Goal: Task Accomplishment & Management: Manage account settings

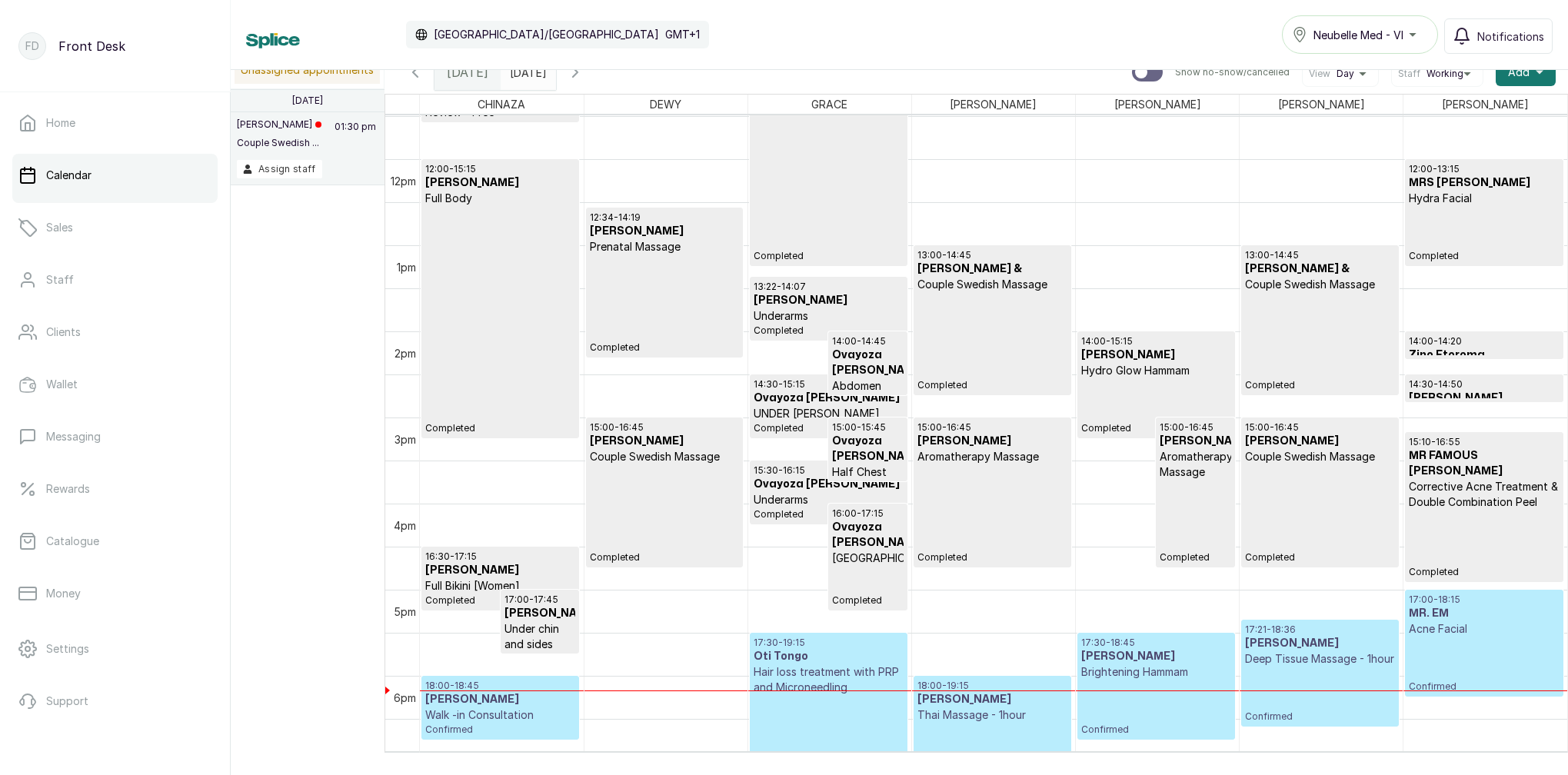
type input "dd/MM/yyyy"
click at [526, 77] on input "dd/MM/yyyy" at bounding box center [513, 68] width 25 height 26
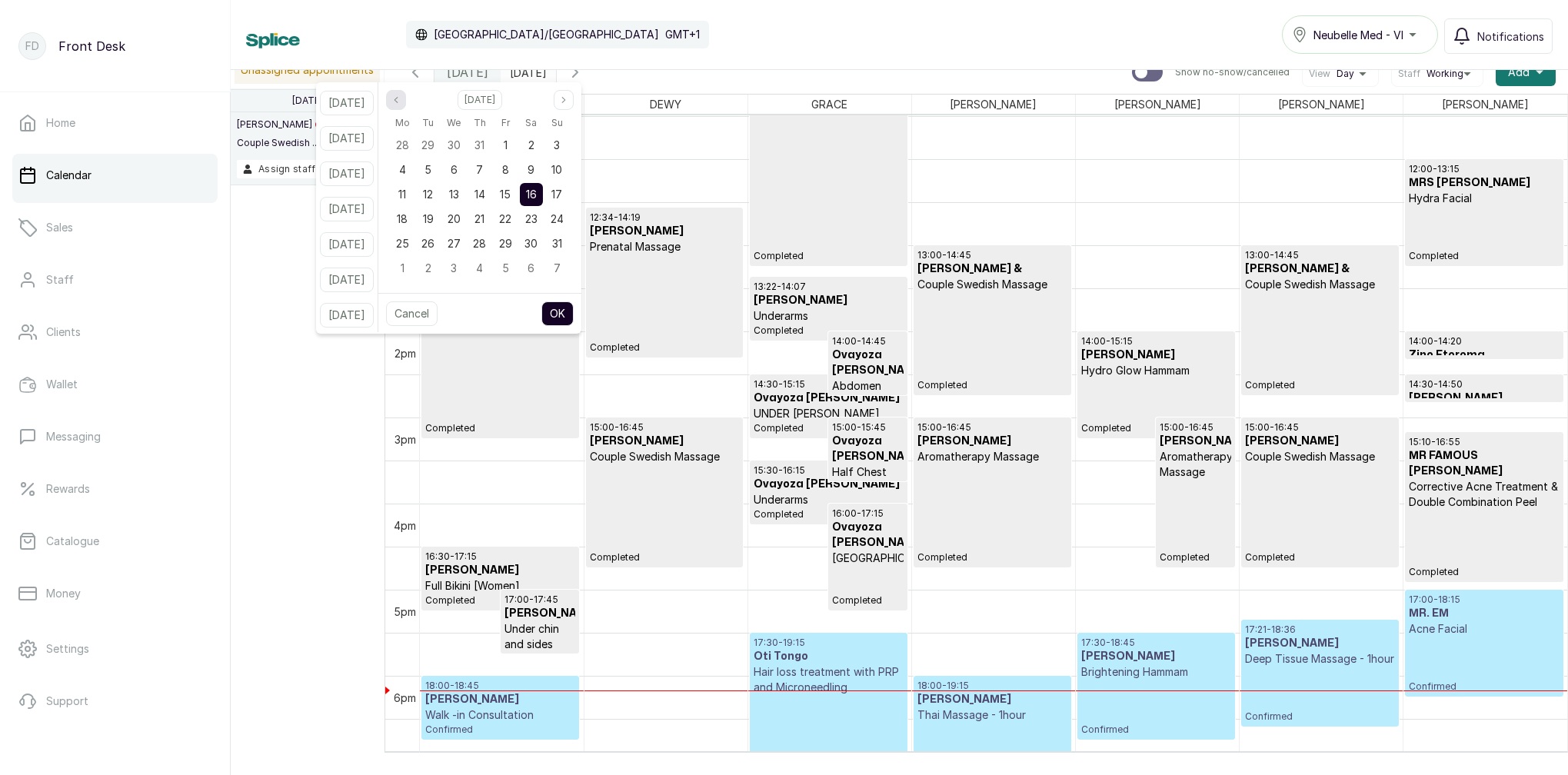
click at [406, 105] on button "Previous month" at bounding box center [395, 100] width 20 height 20
click at [400, 104] on icon "page previous" at bounding box center [395, 99] width 9 height 9
click at [406, 105] on button "Previous month" at bounding box center [395, 100] width 20 height 20
click at [536, 170] on span "12" at bounding box center [531, 169] width 10 height 13
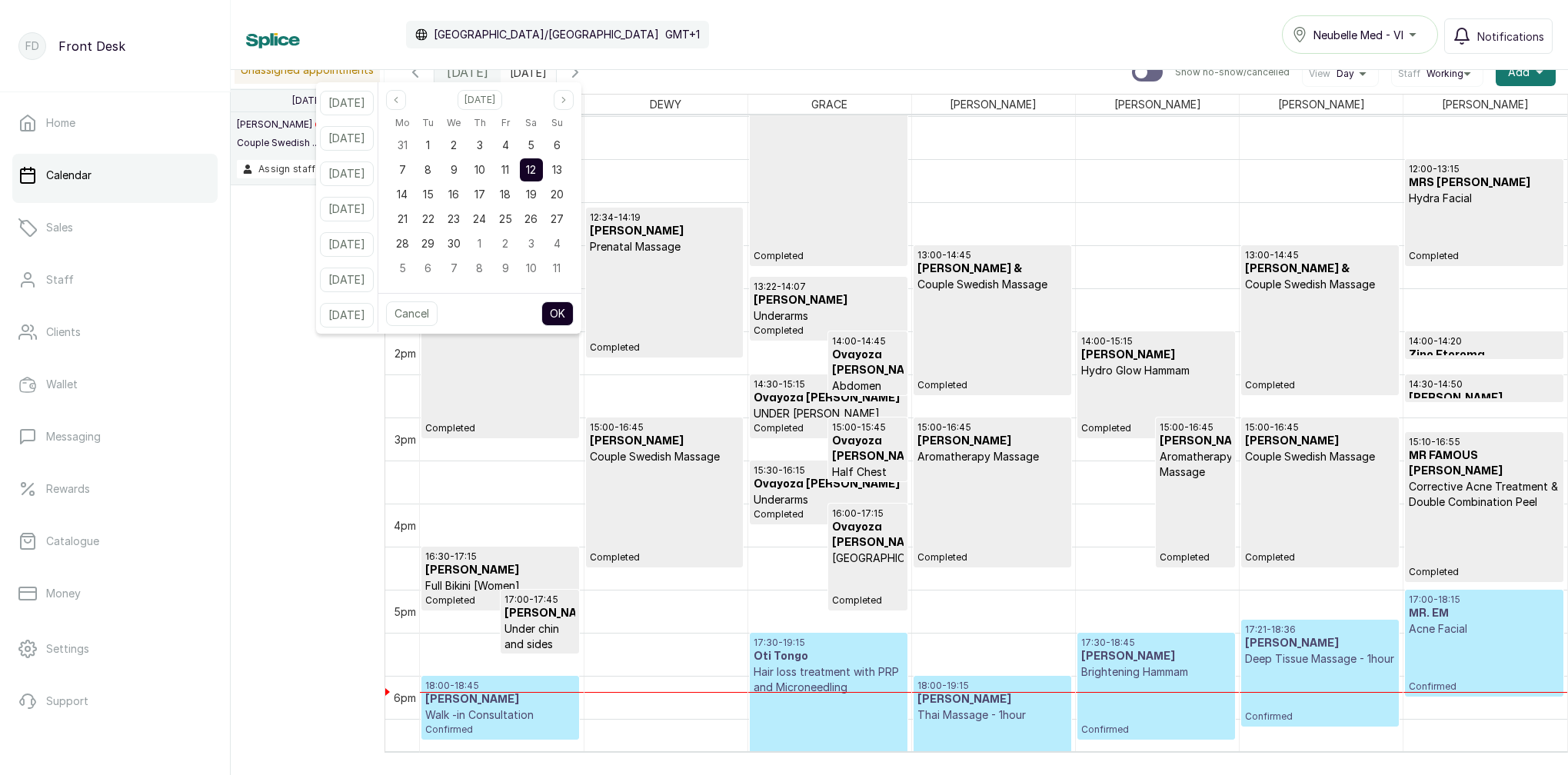
click at [574, 311] on button "OK" at bounding box center [557, 313] width 32 height 25
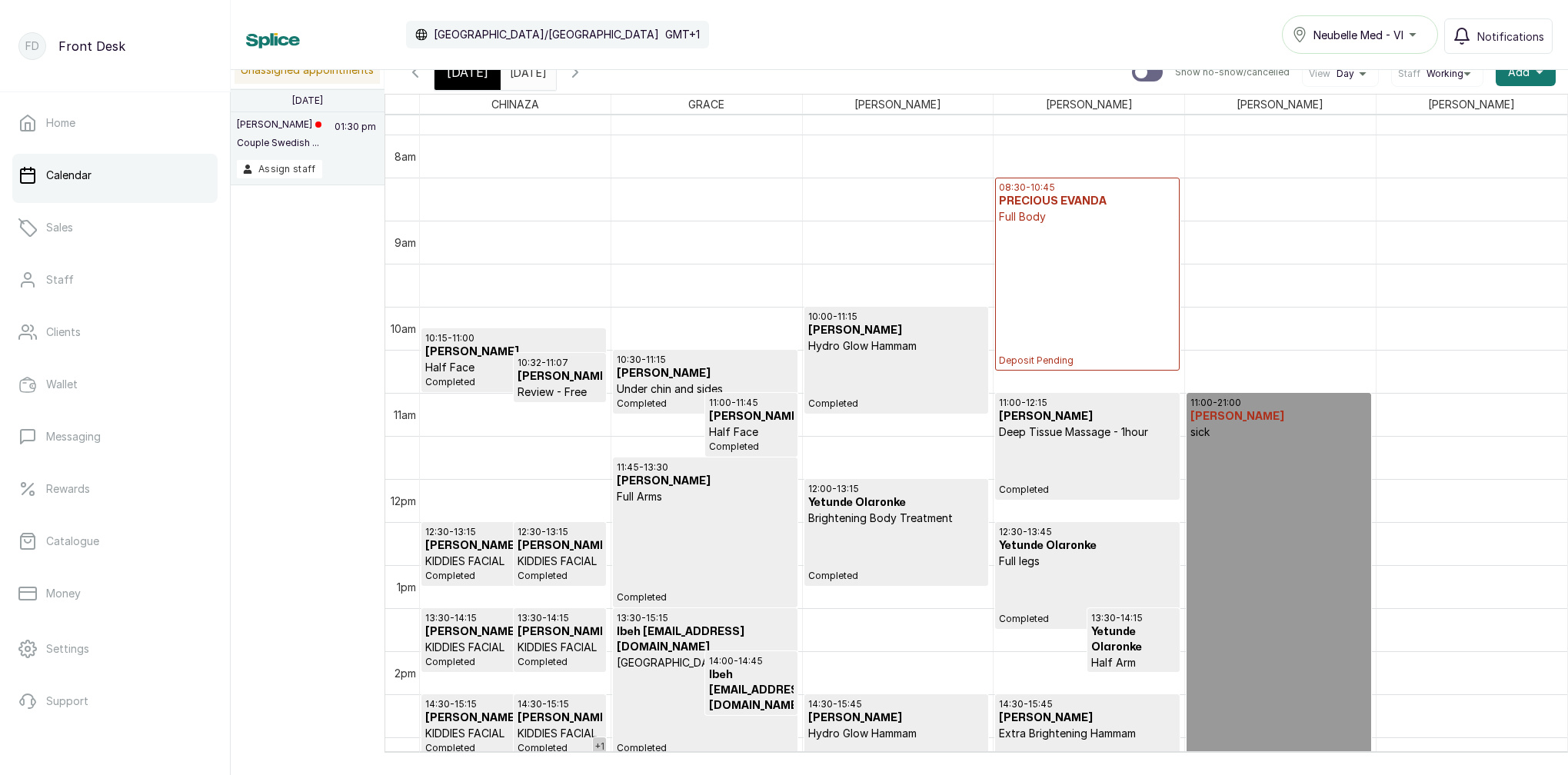
scroll to position [700, 0]
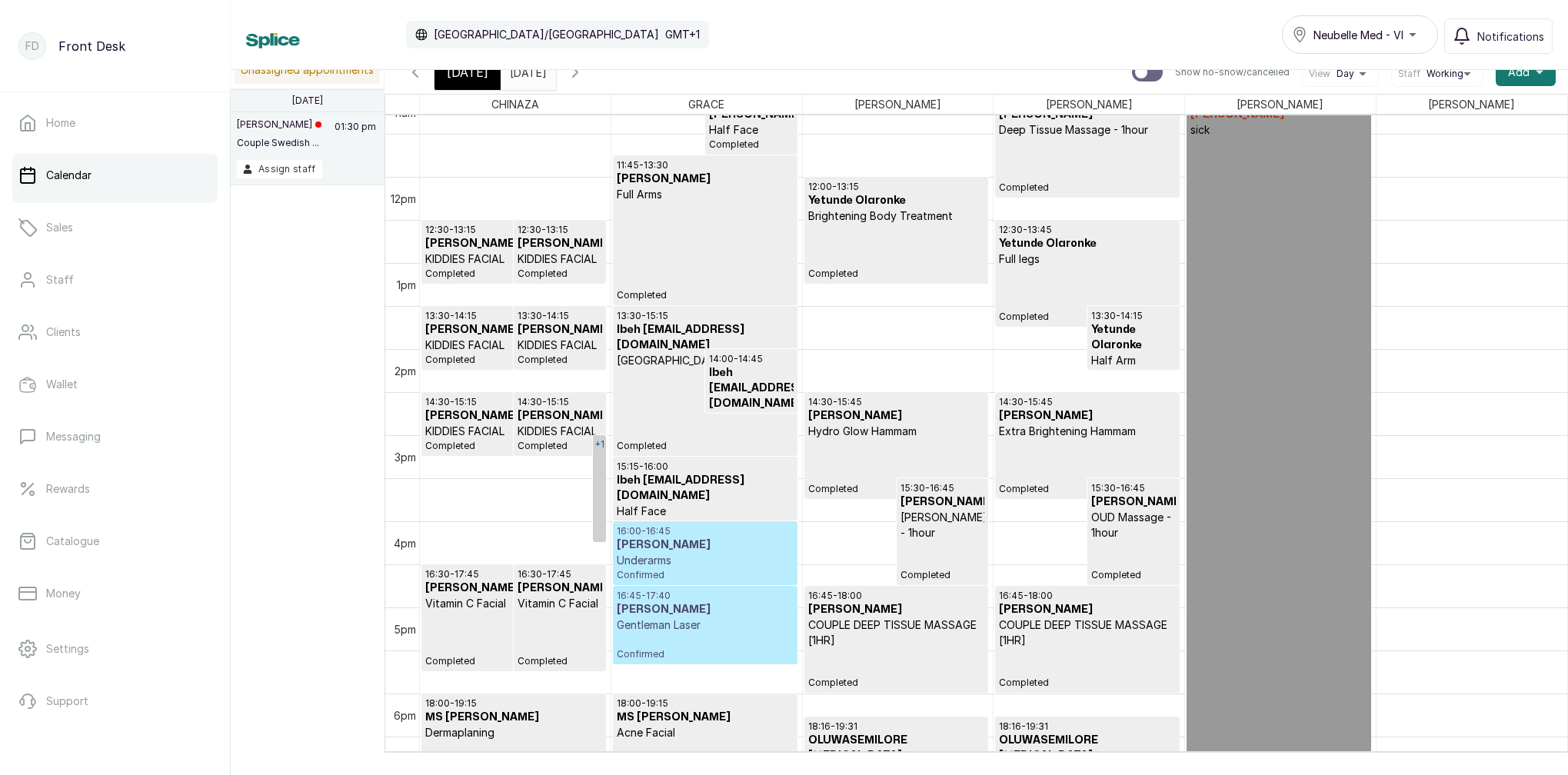
click at [600, 487] on link "+1" at bounding box center [599, 489] width 13 height 107
click at [695, 468] on h3 "MR. EM" at bounding box center [678, 468] width 146 height 16
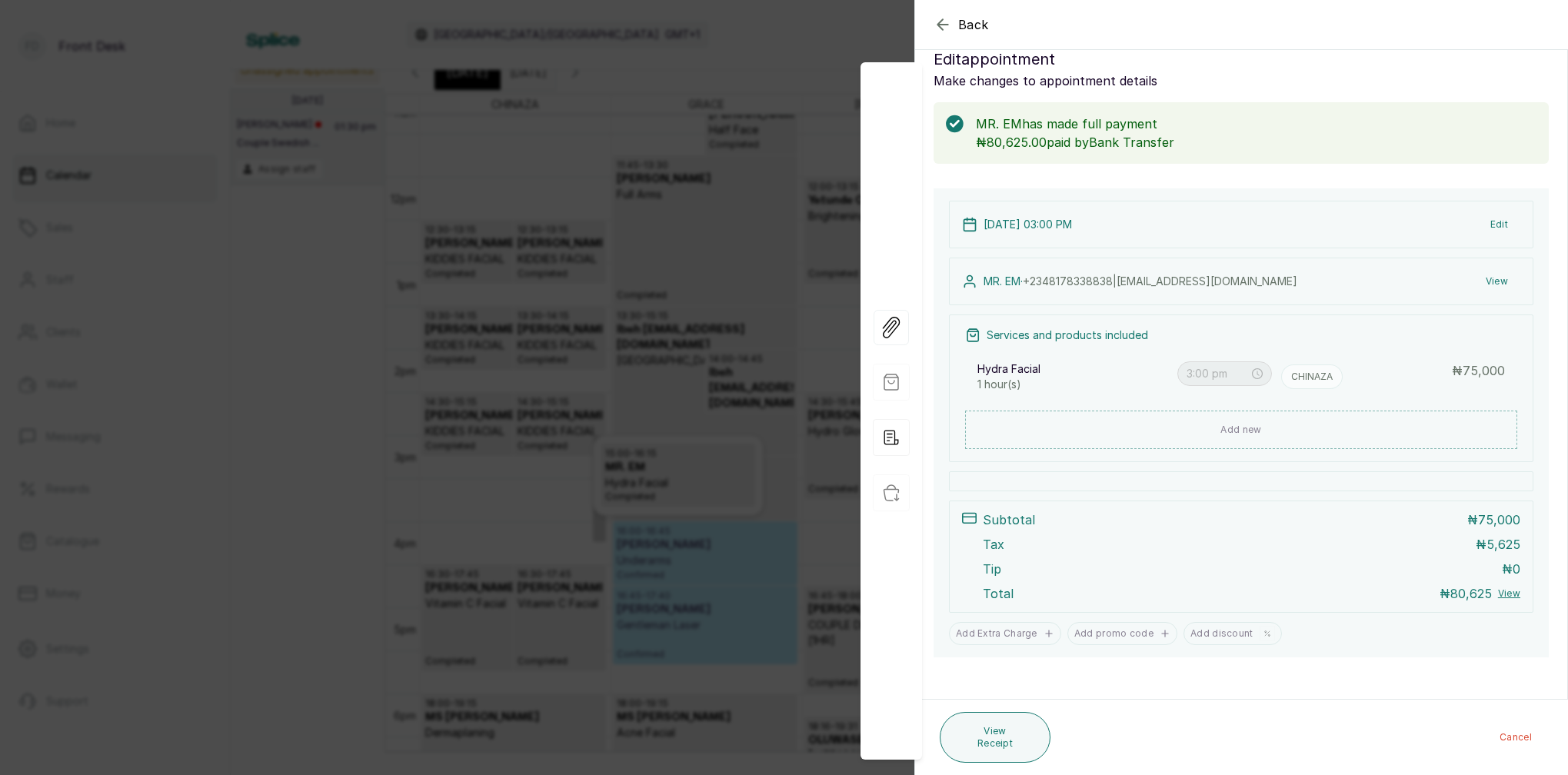
click at [943, 20] on icon "button" at bounding box center [942, 25] width 10 height 10
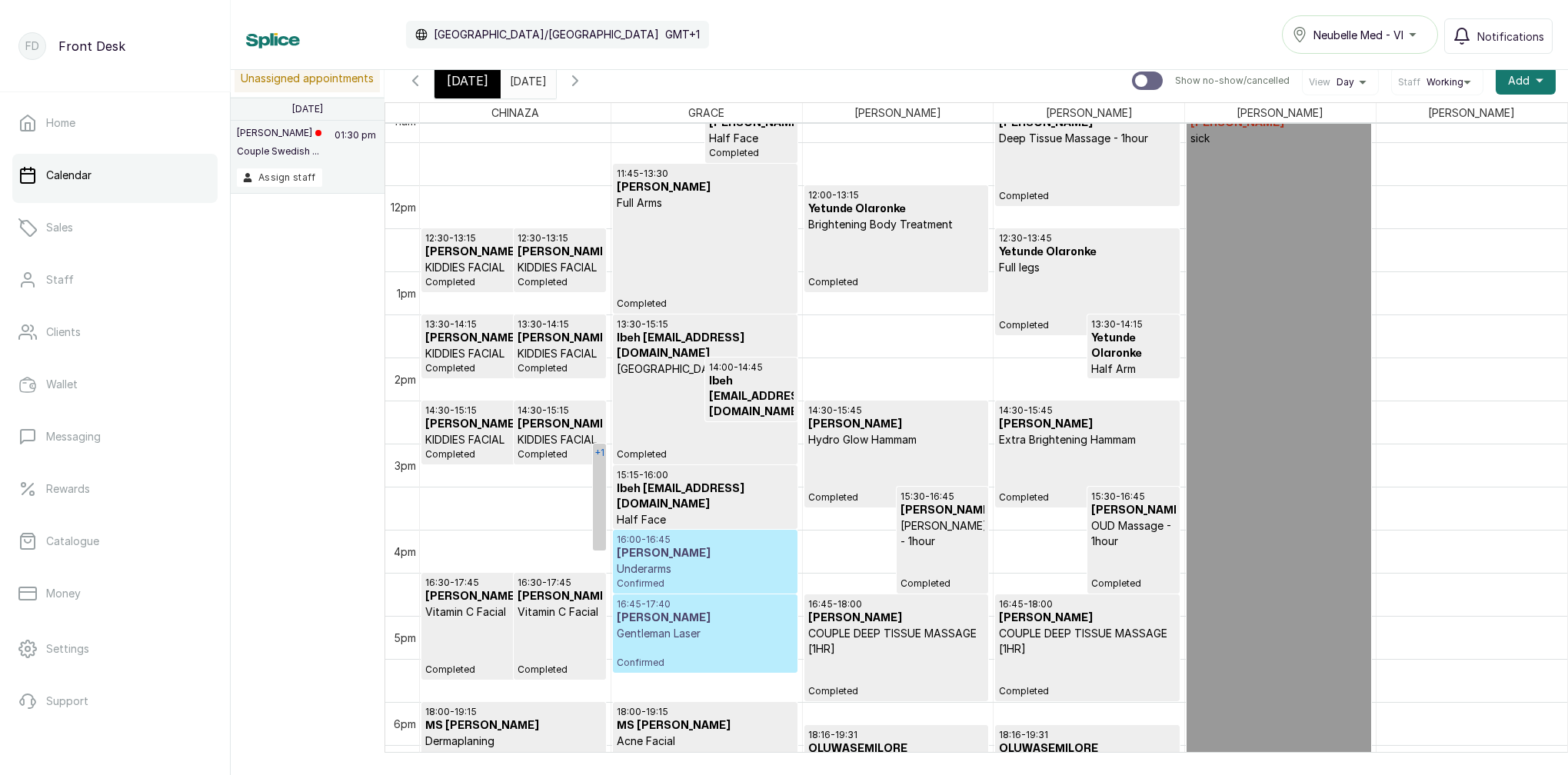
click at [601, 493] on link "+1" at bounding box center [599, 496] width 13 height 107
click at [641, 491] on p "Hydra Facial" at bounding box center [678, 491] width 146 height 16
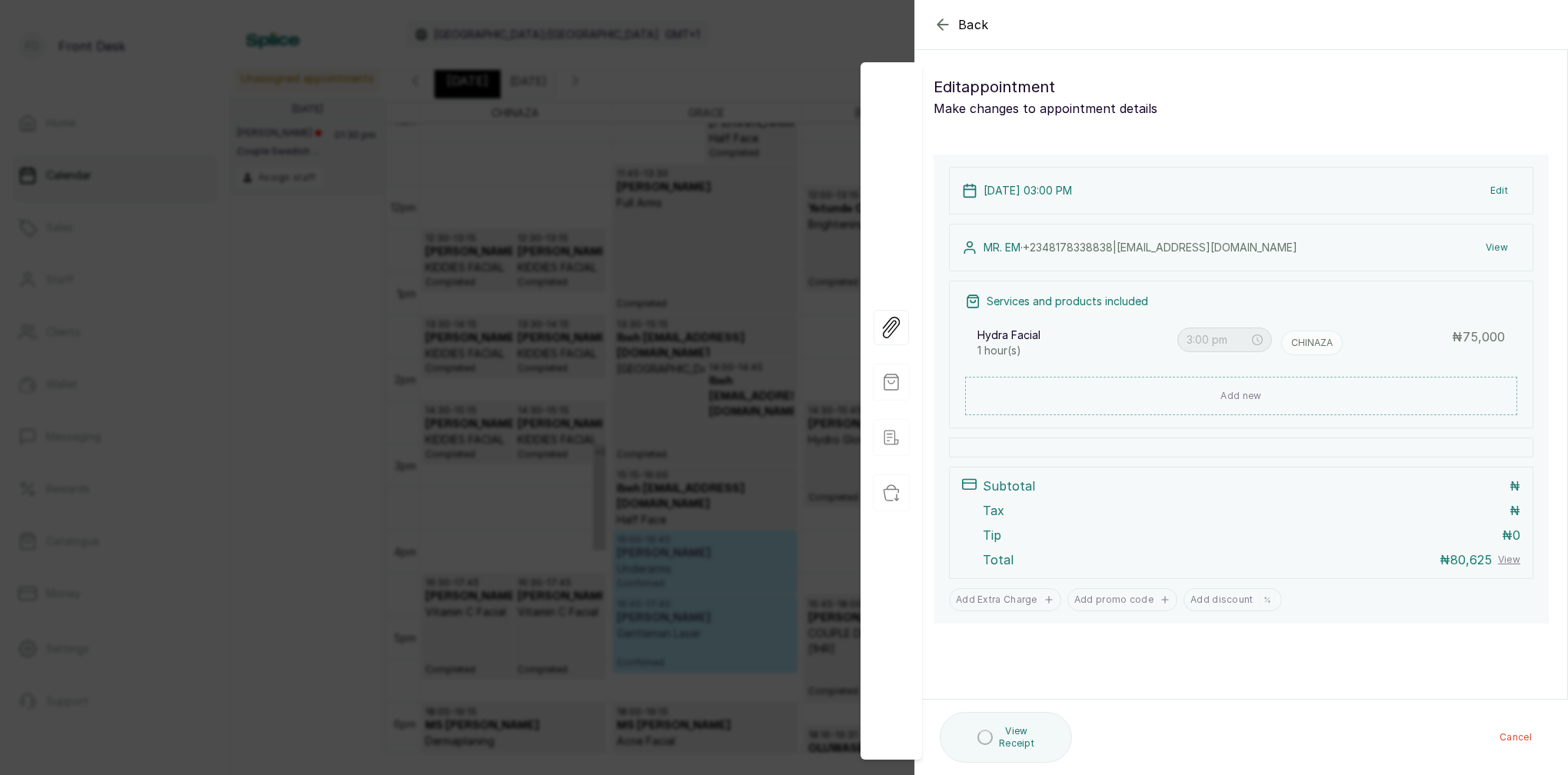
click at [1502, 244] on button "View" at bounding box center [1497, 247] width 47 height 27
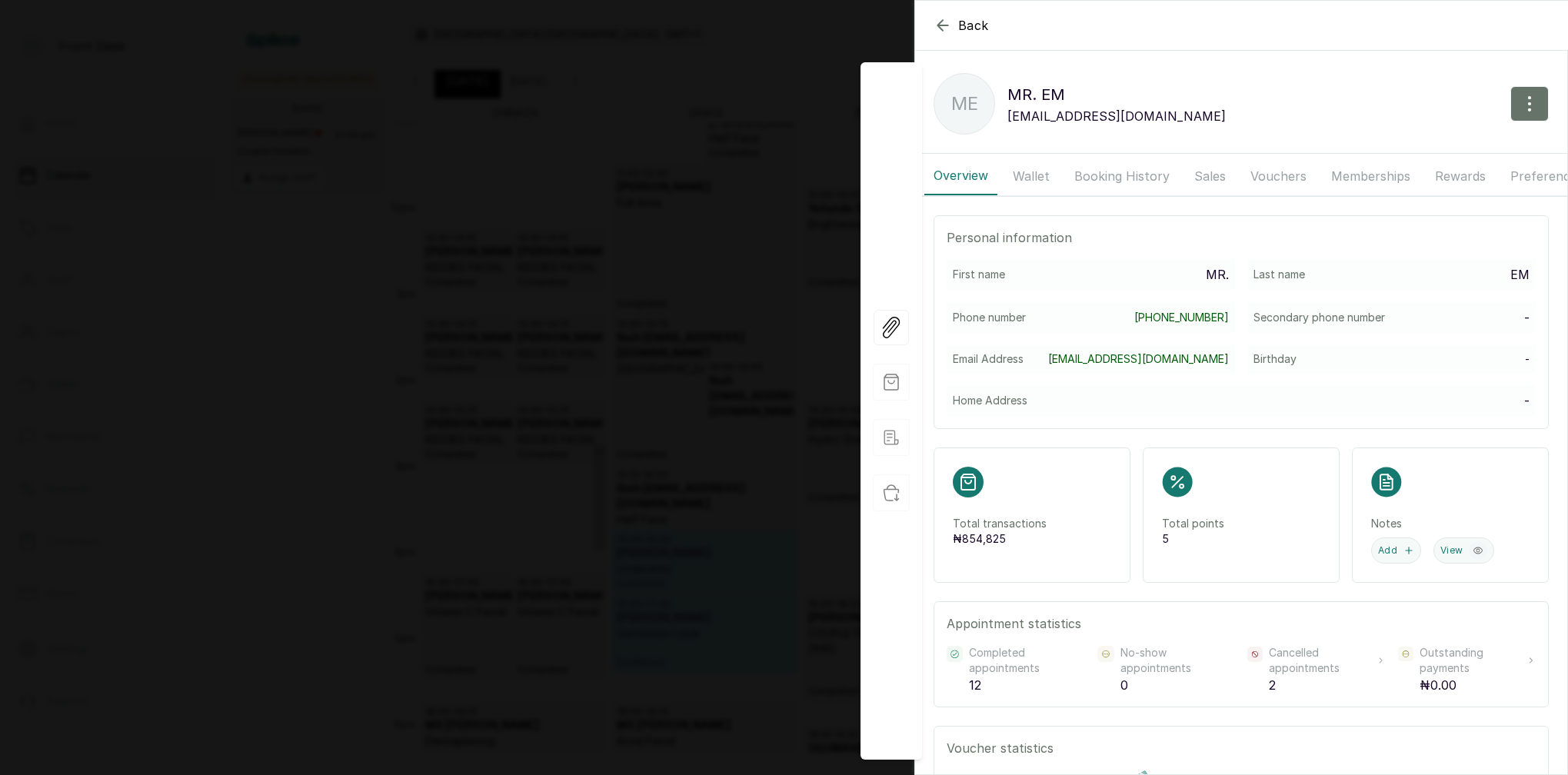
click at [1142, 169] on button "Booking History" at bounding box center [1122, 176] width 114 height 38
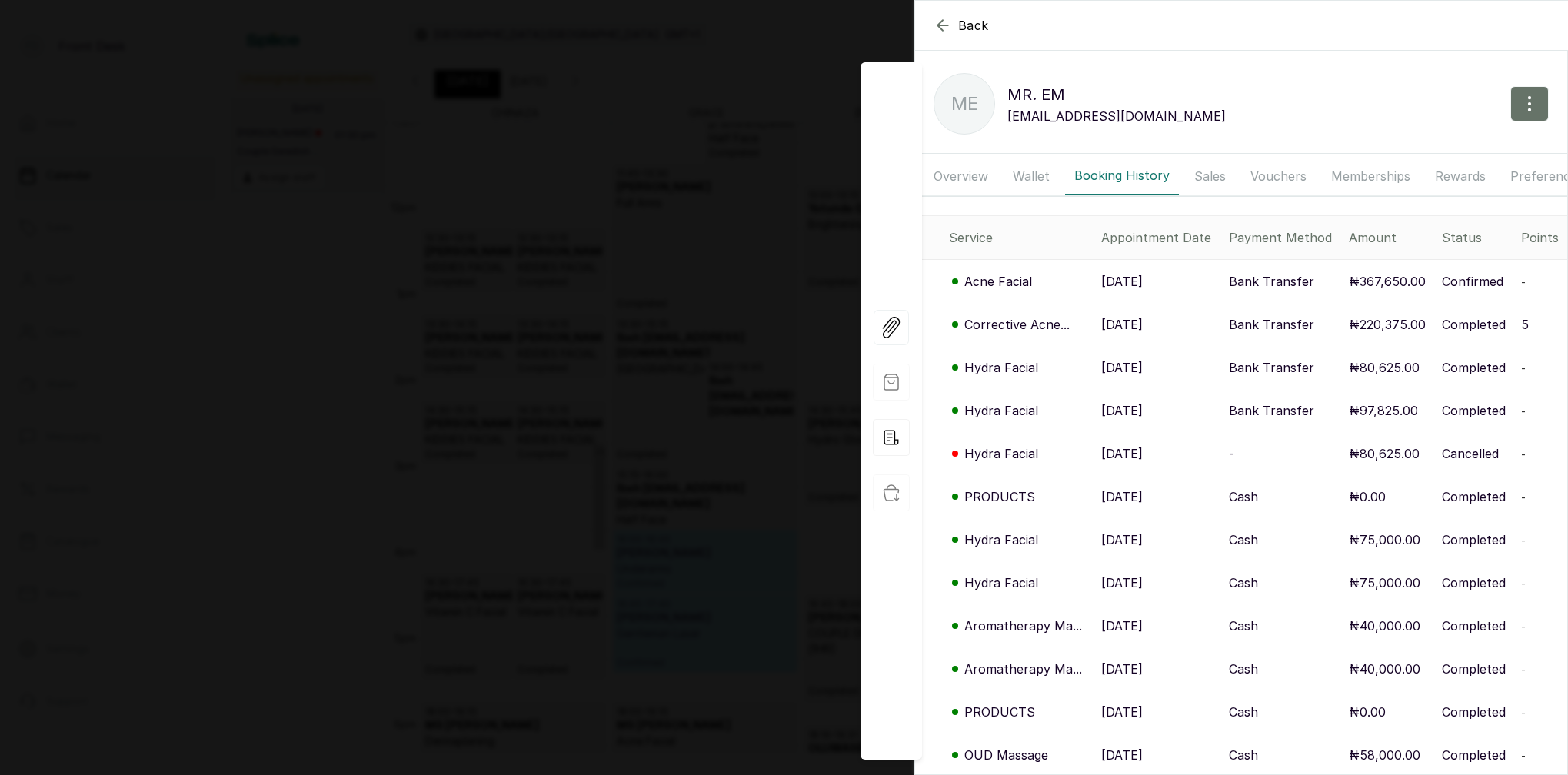
click at [943, 24] on icon "button" at bounding box center [942, 25] width 19 height 19
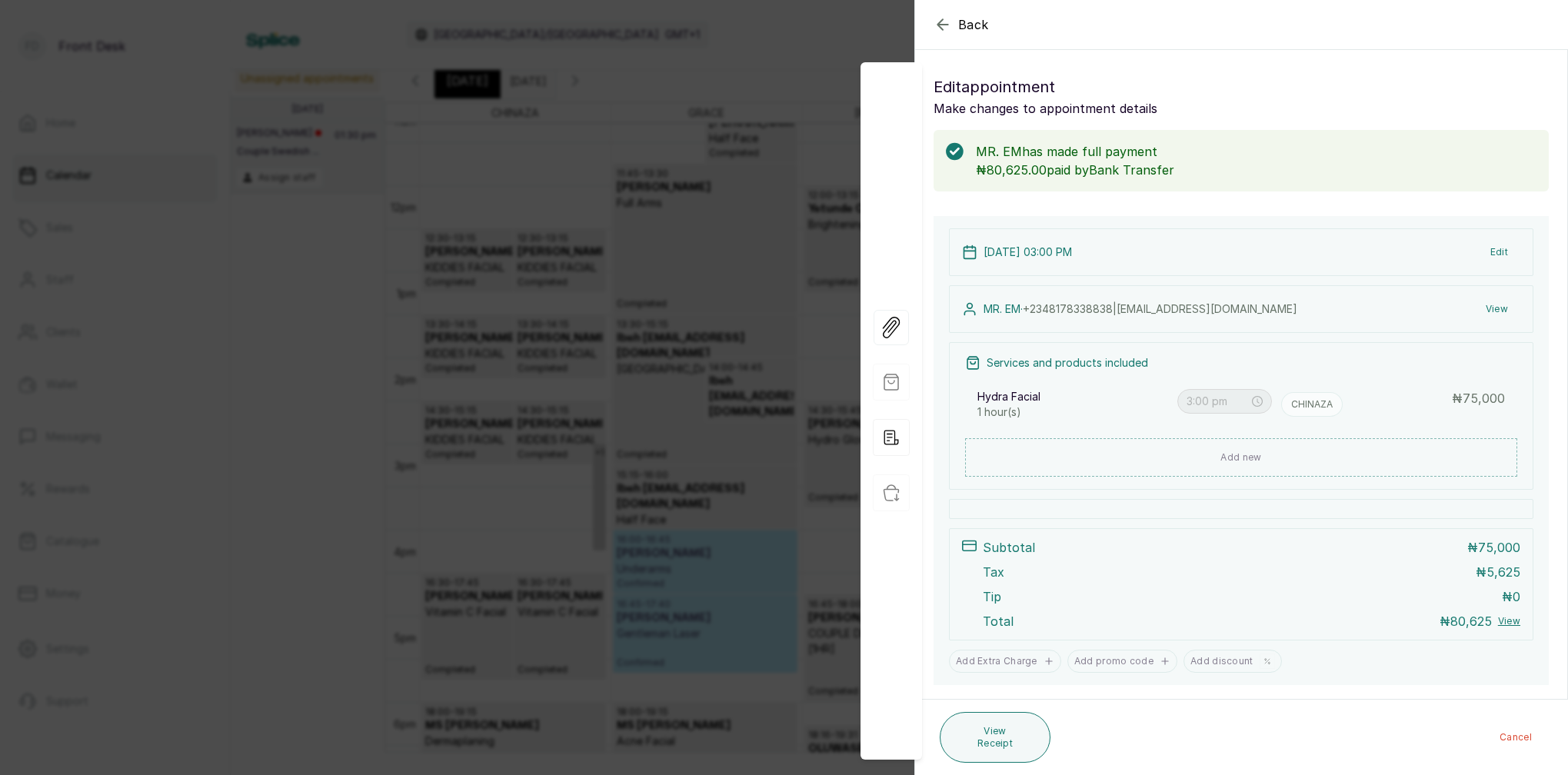
click at [955, 25] on button "Back" at bounding box center [961, 25] width 55 height 19
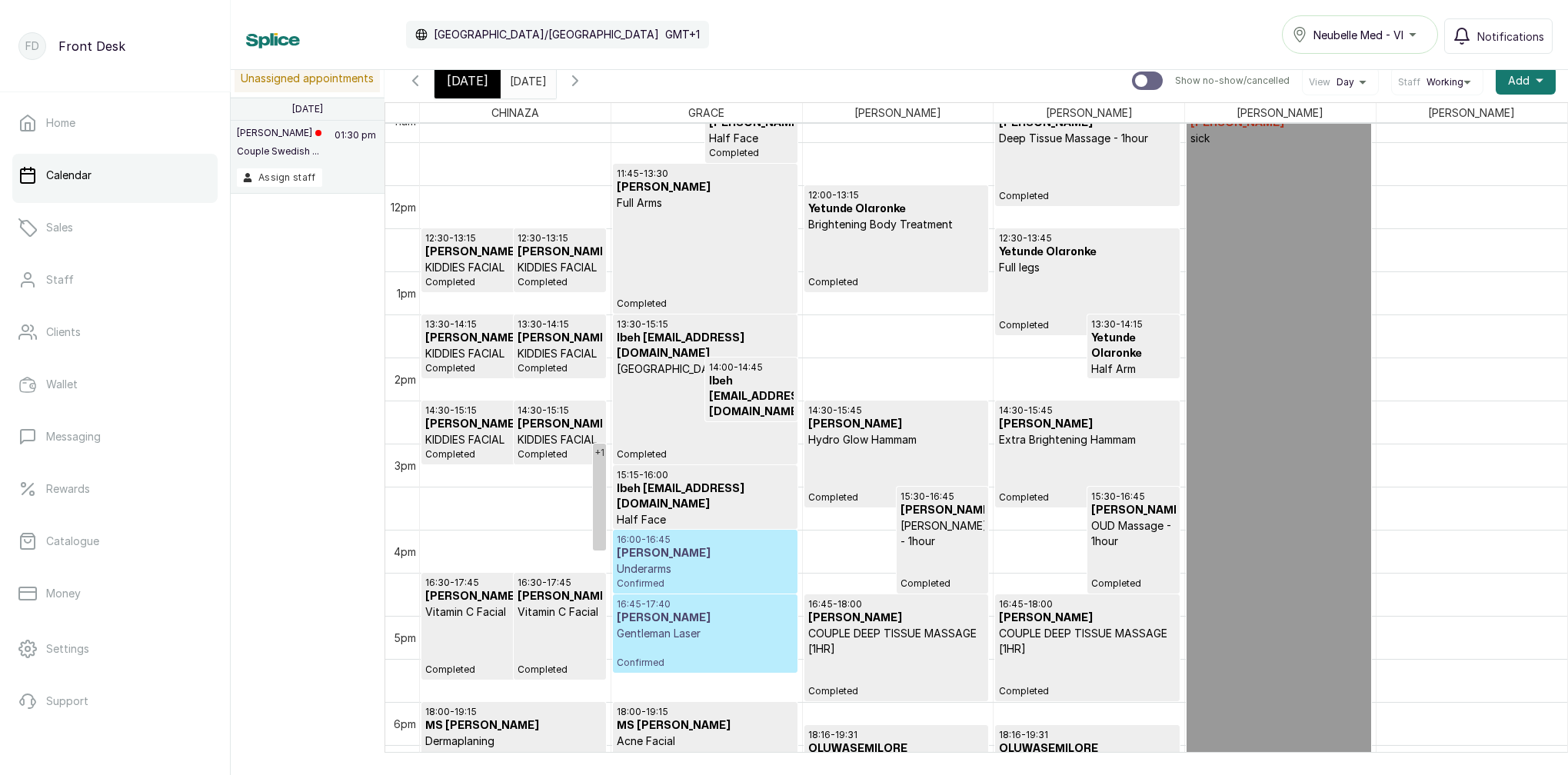
click at [464, 78] on span "[DATE]" at bounding box center [467, 80] width 41 height 19
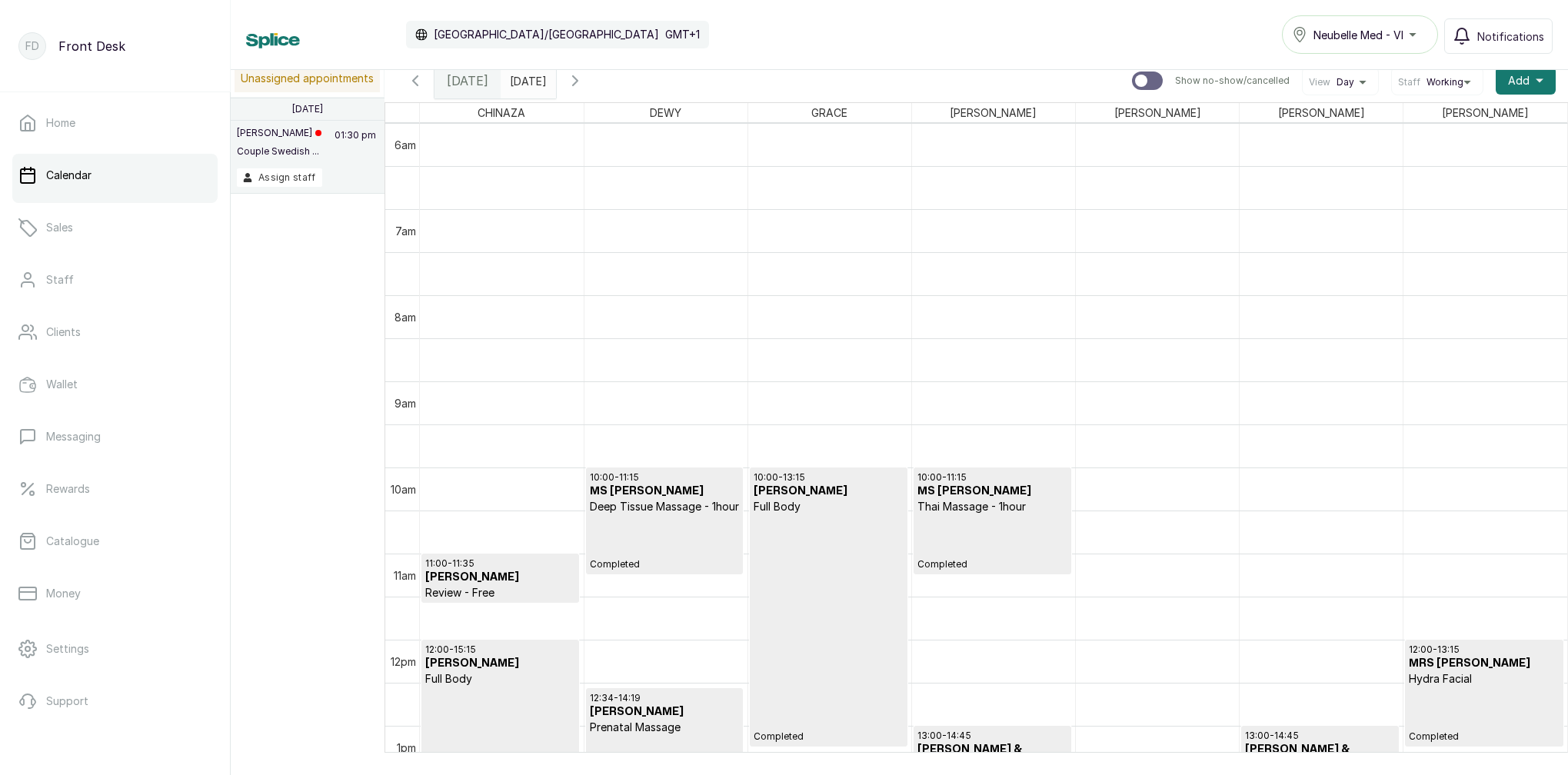
click at [526, 73] on input "[DATE]" at bounding box center [513, 77] width 25 height 26
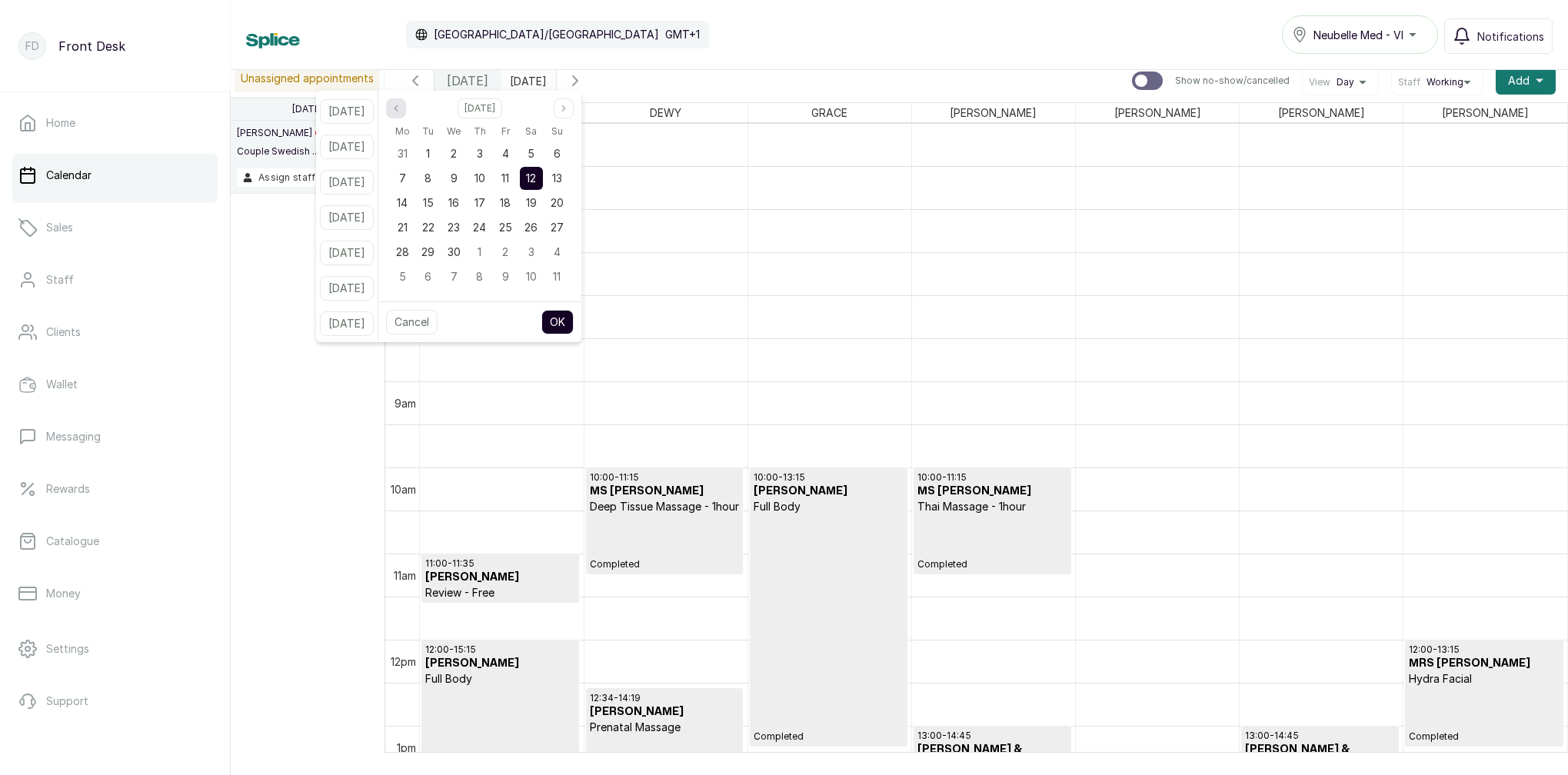
click at [400, 112] on icon "page previous" at bounding box center [395, 108] width 9 height 9
click at [543, 224] on div "22" at bounding box center [532, 228] width 24 height 24
click at [574, 318] on button "OK" at bounding box center [557, 322] width 32 height 25
type input "[DATE]"
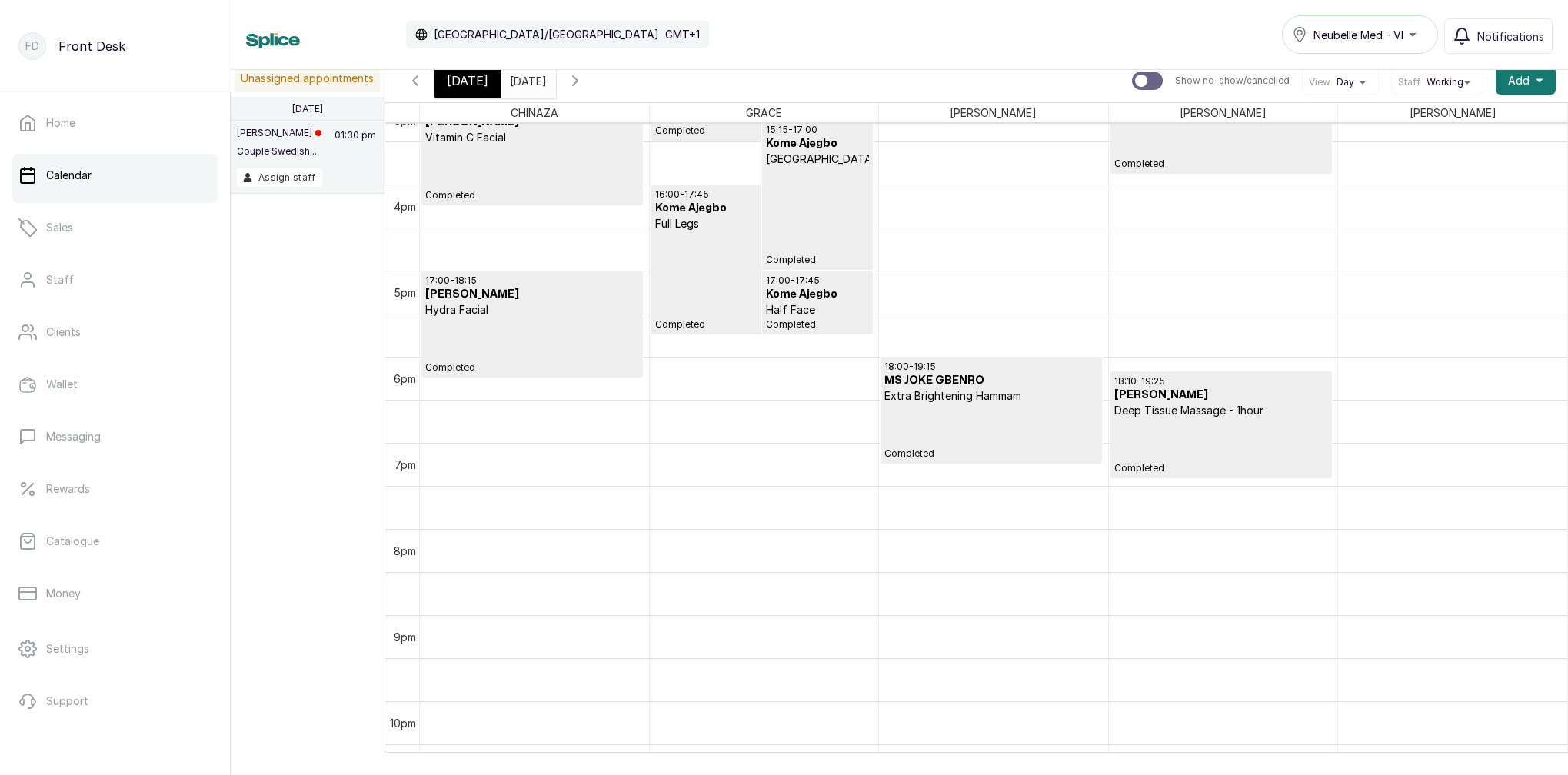
click at [526, 80] on input "[DATE]" at bounding box center [513, 77] width 25 height 26
click at [470, 77] on span "[DATE]" at bounding box center [467, 80] width 41 height 19
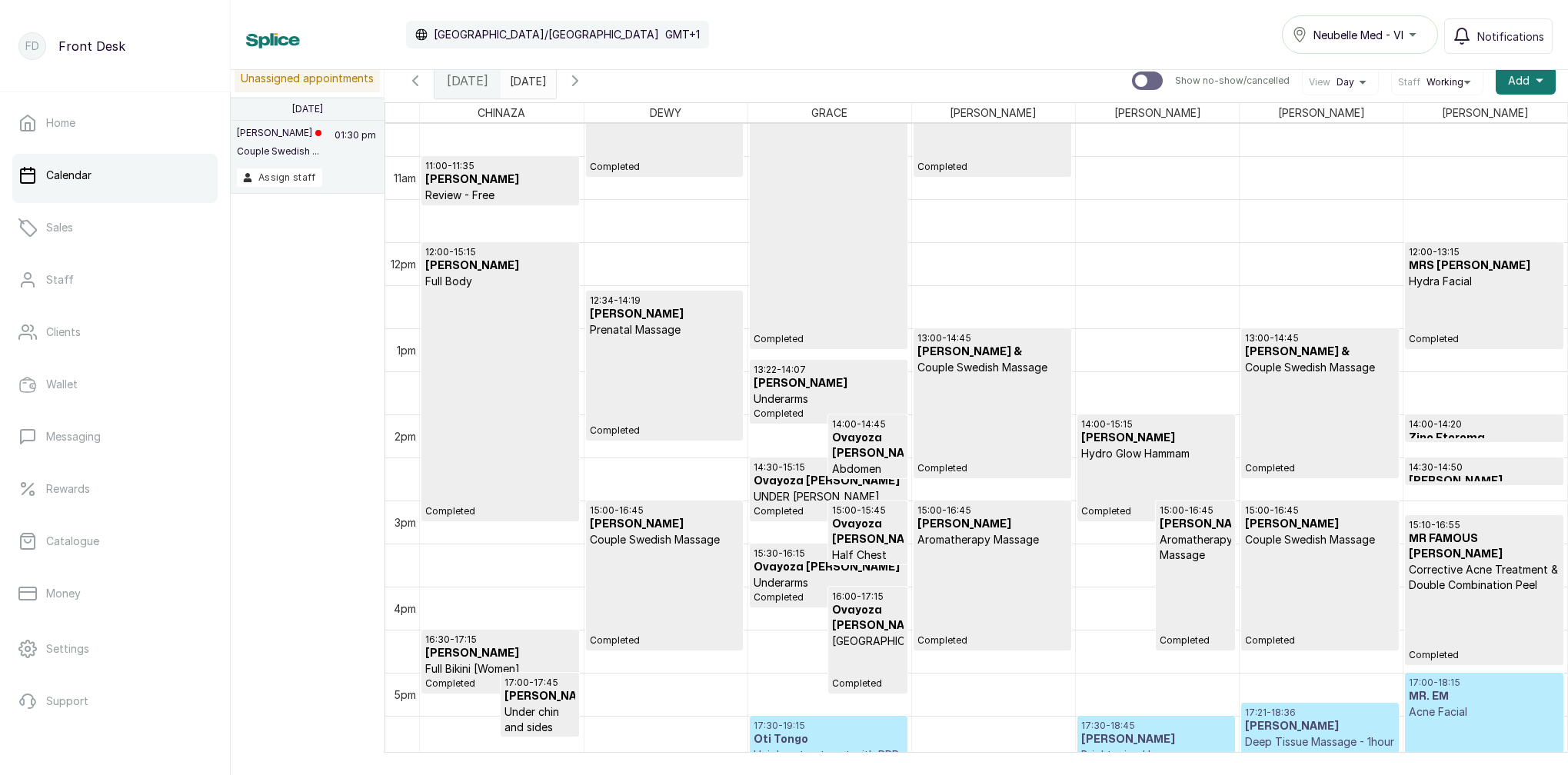
click at [1445, 709] on p "Acne Facial" at bounding box center [1484, 712] width 150 height 16
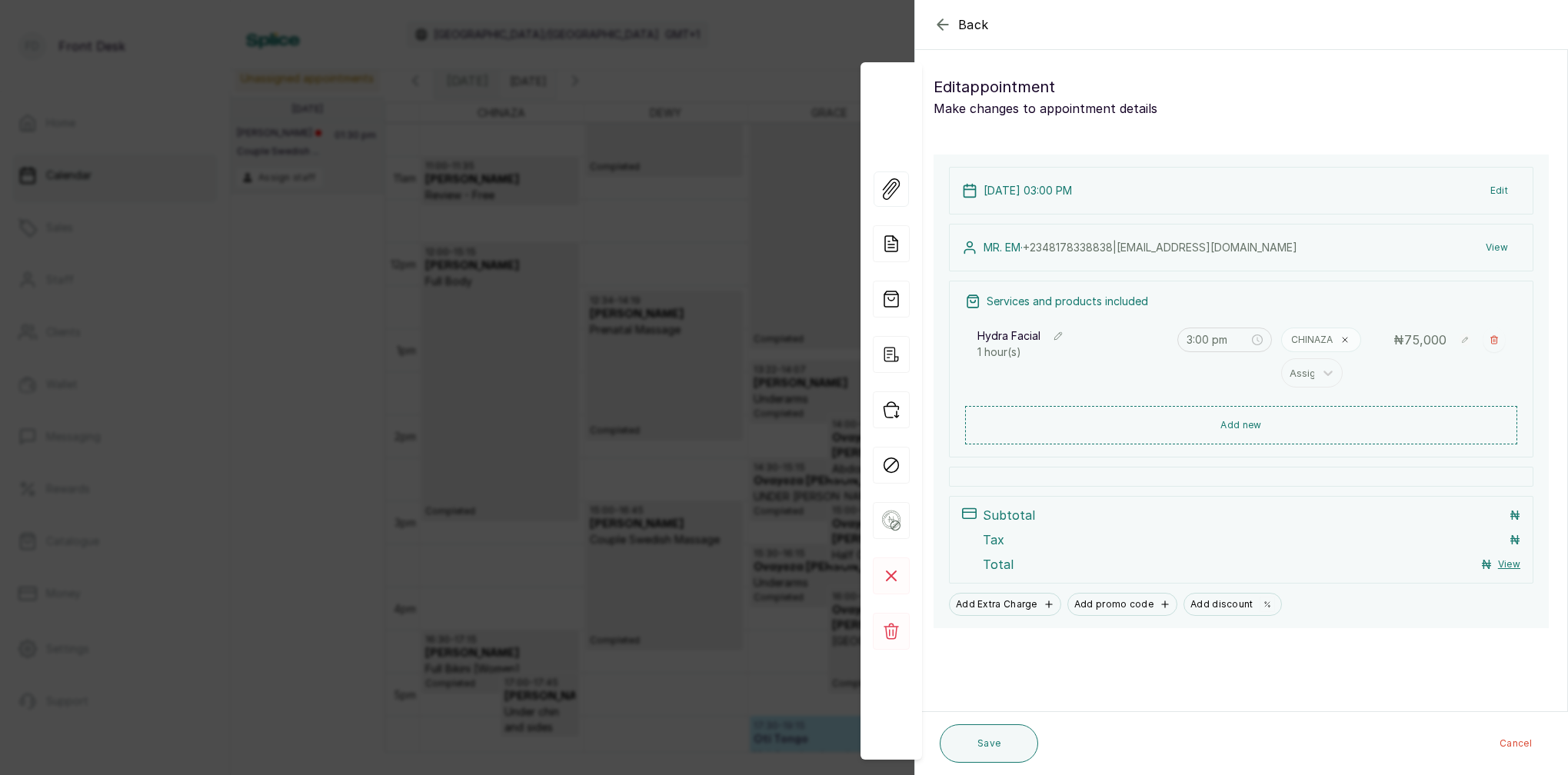
type input "5:00 pm"
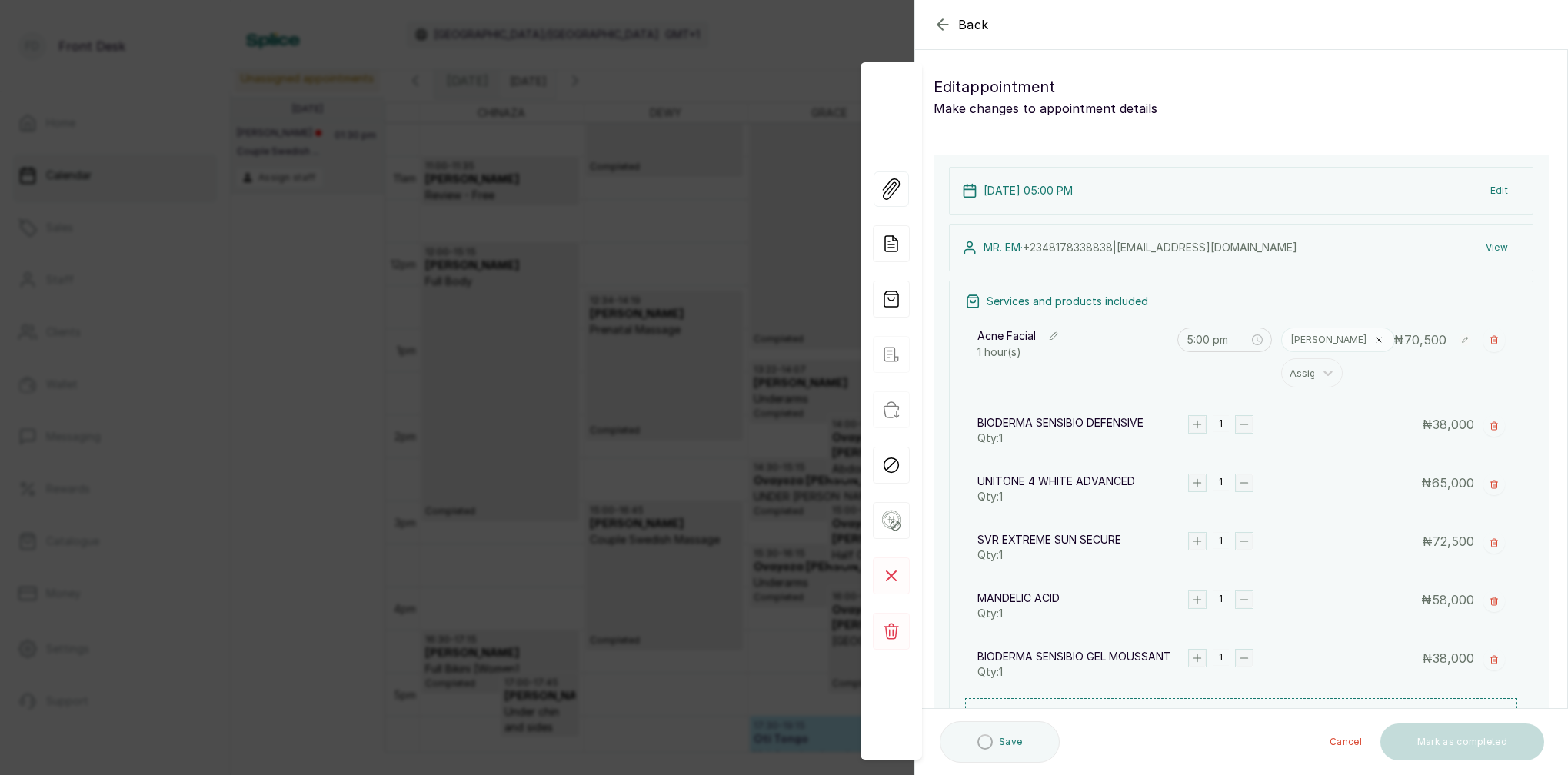
click at [1506, 243] on button "View" at bounding box center [1497, 247] width 47 height 27
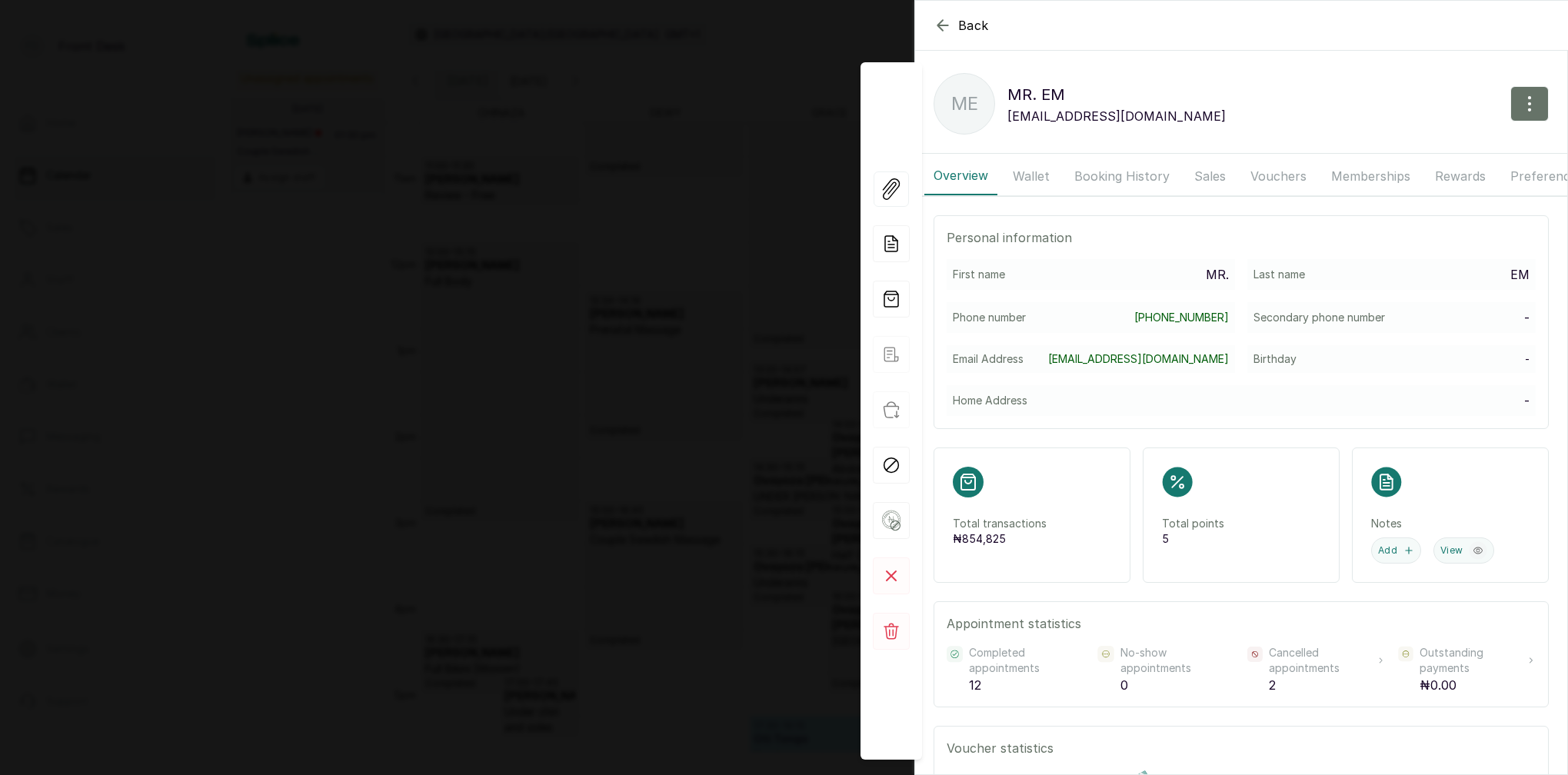
click at [1143, 167] on button "Booking History" at bounding box center [1122, 176] width 114 height 38
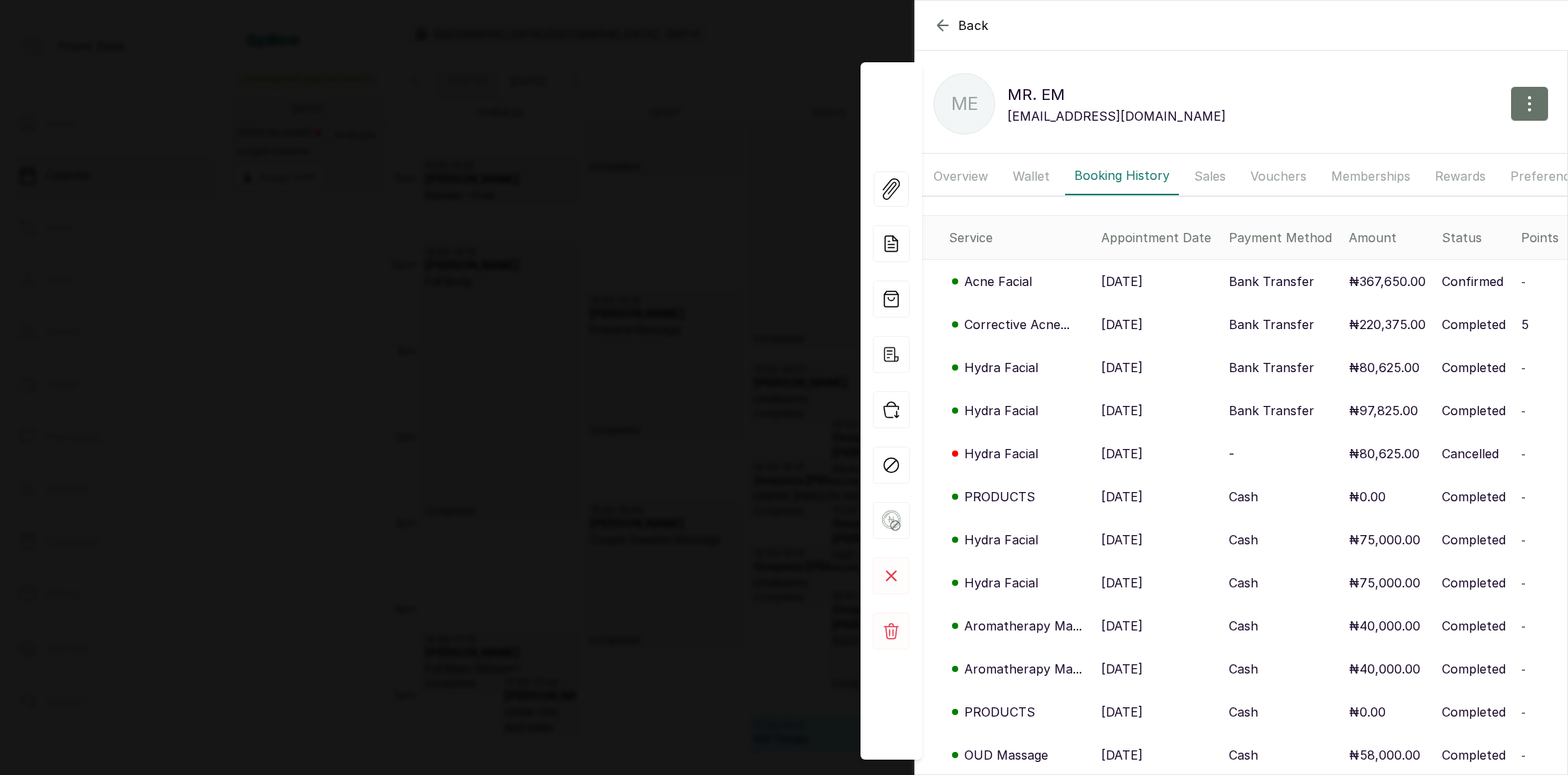
click at [1136, 411] on p "[DATE]" at bounding box center [1122, 410] width 41 height 19
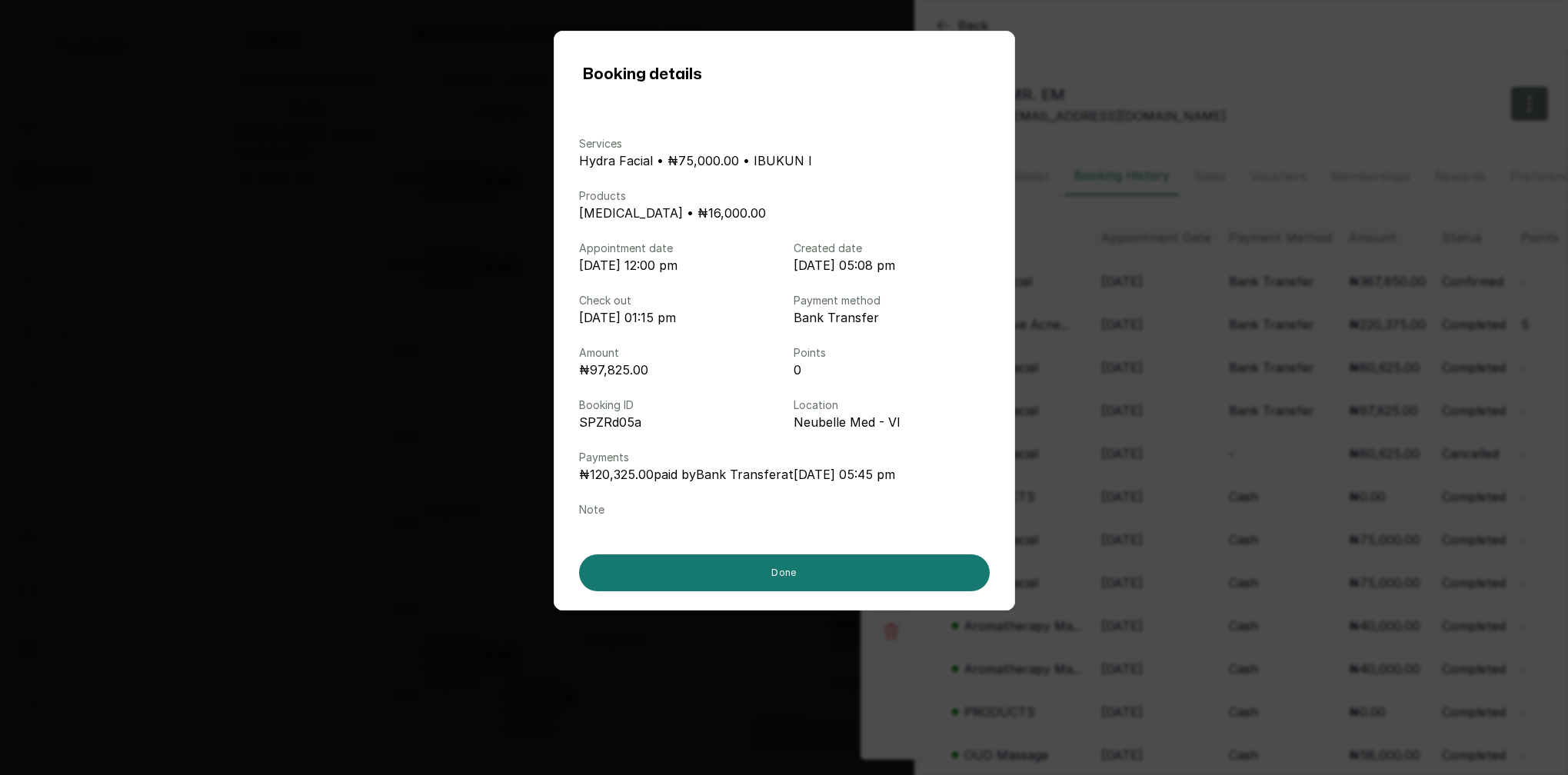
click at [1257, 24] on div "Booking details Services Hydra Facial • ₦75,000.00 • IBUKUN I Products [MEDICAL…" at bounding box center [784, 388] width 1568 height 775
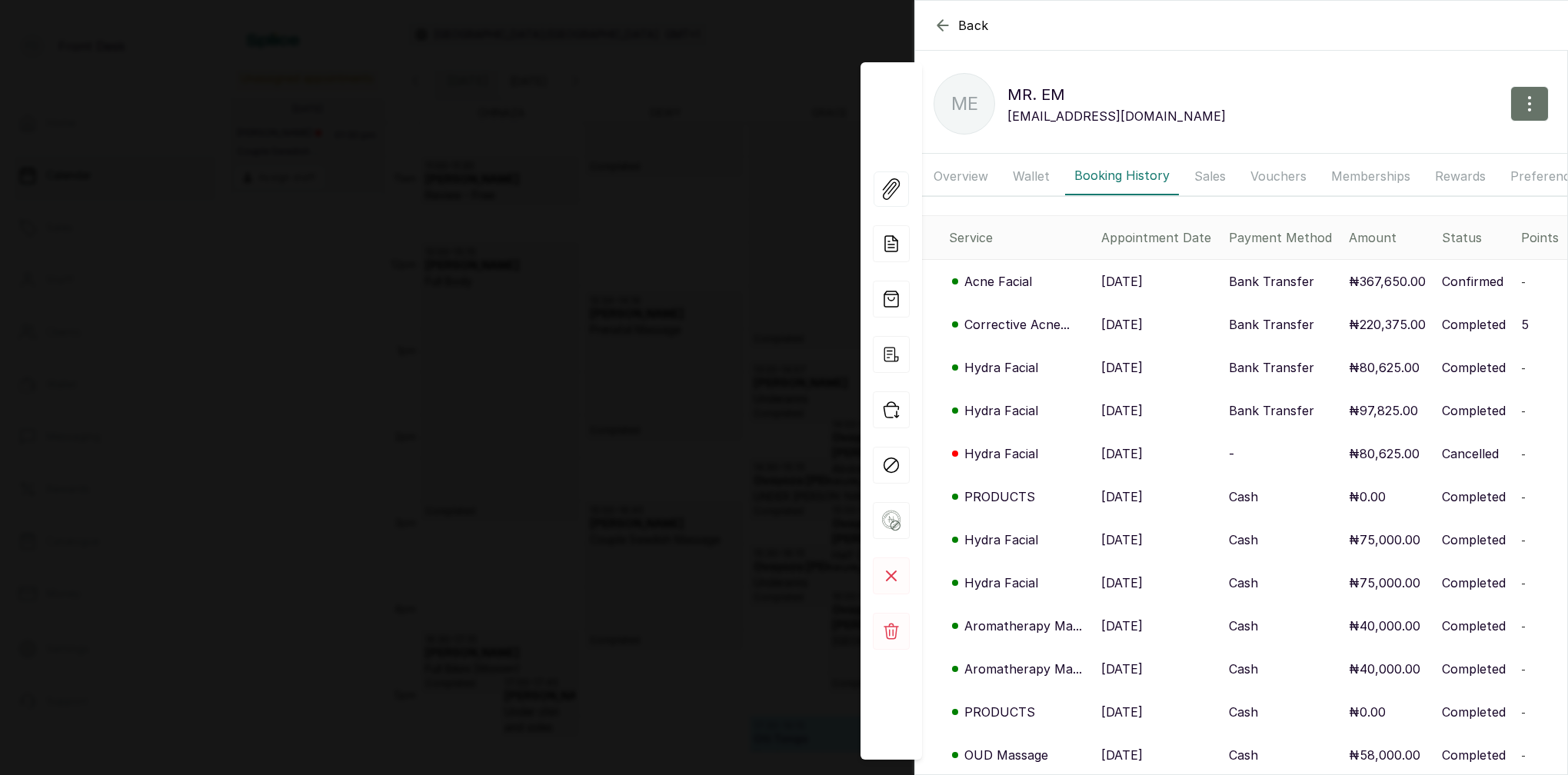
click at [948, 24] on icon "button" at bounding box center [942, 25] width 19 height 19
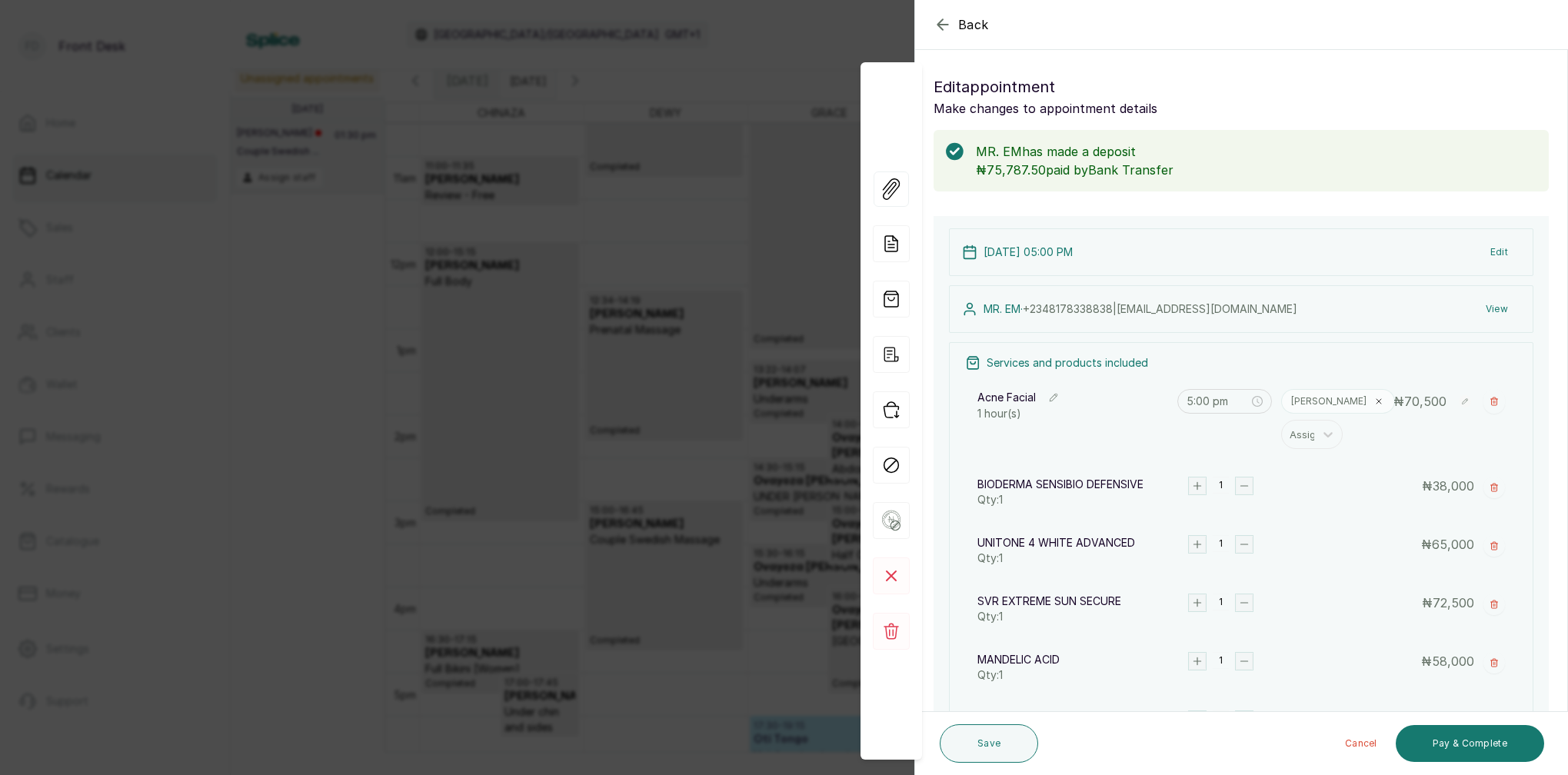
click at [936, 27] on icon "button" at bounding box center [942, 25] width 19 height 19
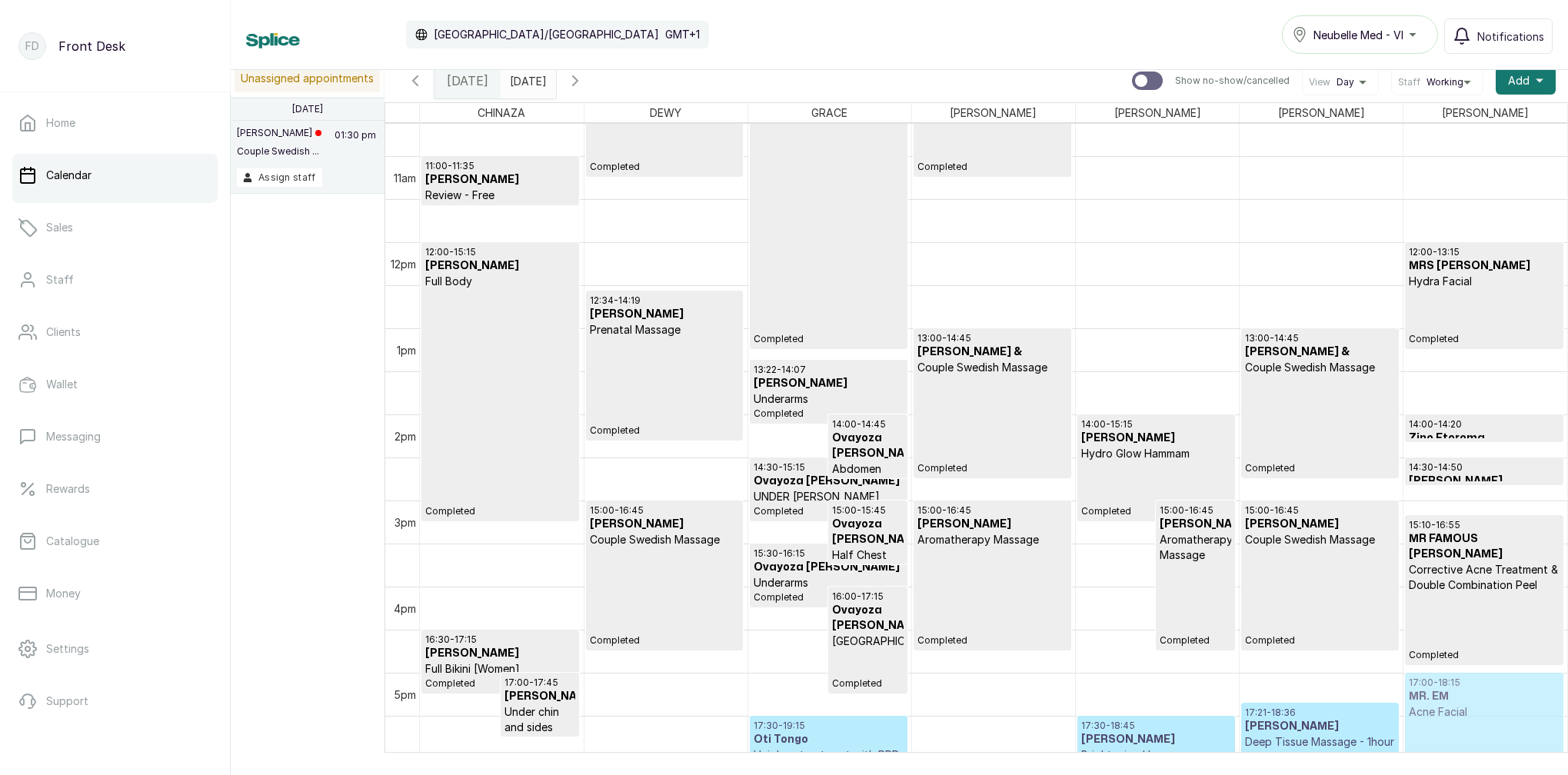
drag, startPoint x: 1440, startPoint y: 734, endPoint x: 1356, endPoint y: 691, distance: 94.4
click at [1439, 731] on div "12:00 - 13:15 MRS [PERSON_NAME] Facial Completed 14:00 - 14:20 Zino Etoroma PRO…" at bounding box center [1485, 242] width 164 height 2067
click at [1464, 700] on h3 "MR. EM" at bounding box center [1484, 697] width 150 height 16
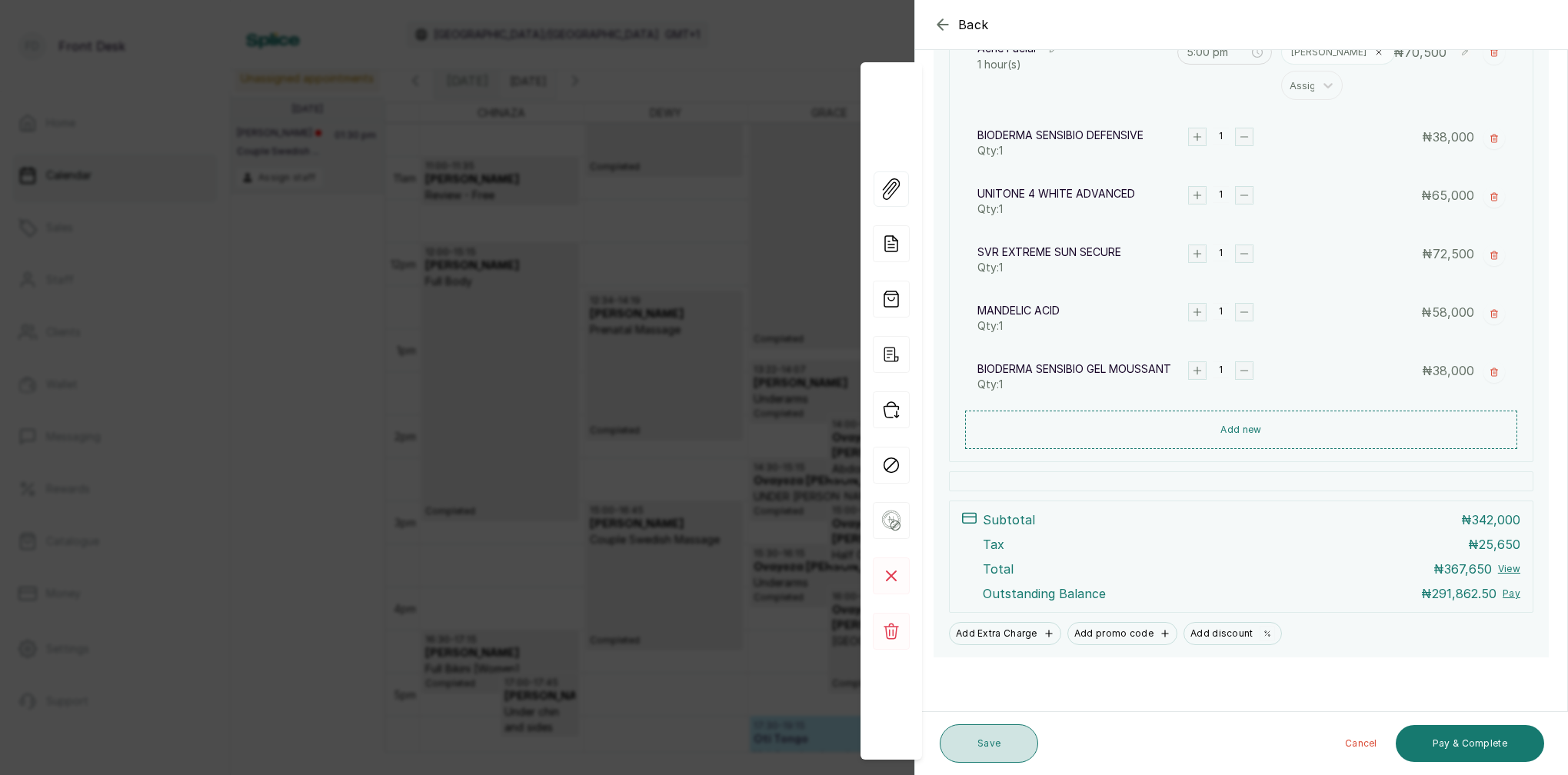
click at [994, 741] on button "Save" at bounding box center [989, 743] width 98 height 38
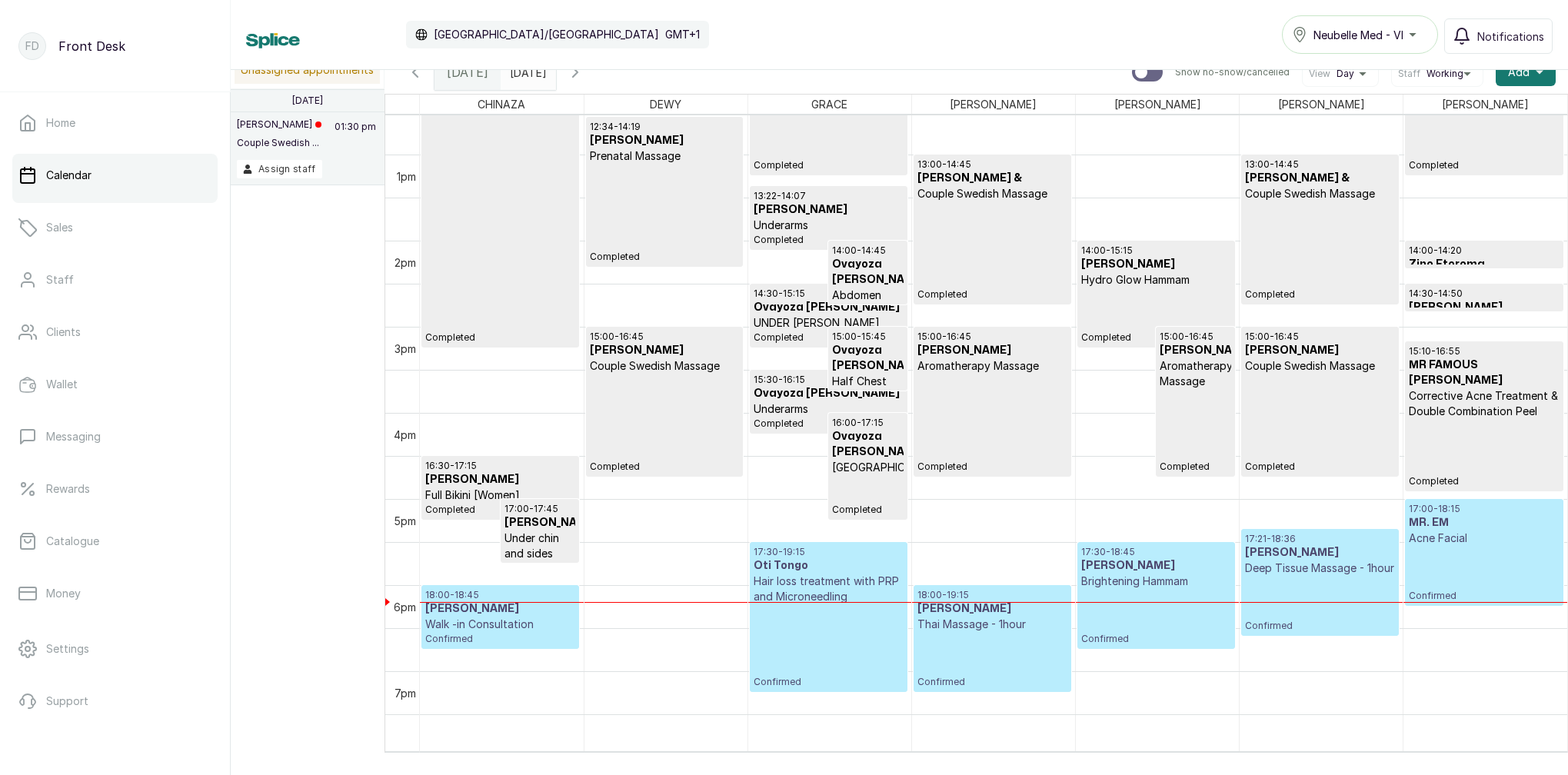
click at [1476, 554] on div "17:00 - 18:15 MR. EM Acne Facial Confirmed" at bounding box center [1484, 552] width 150 height 99
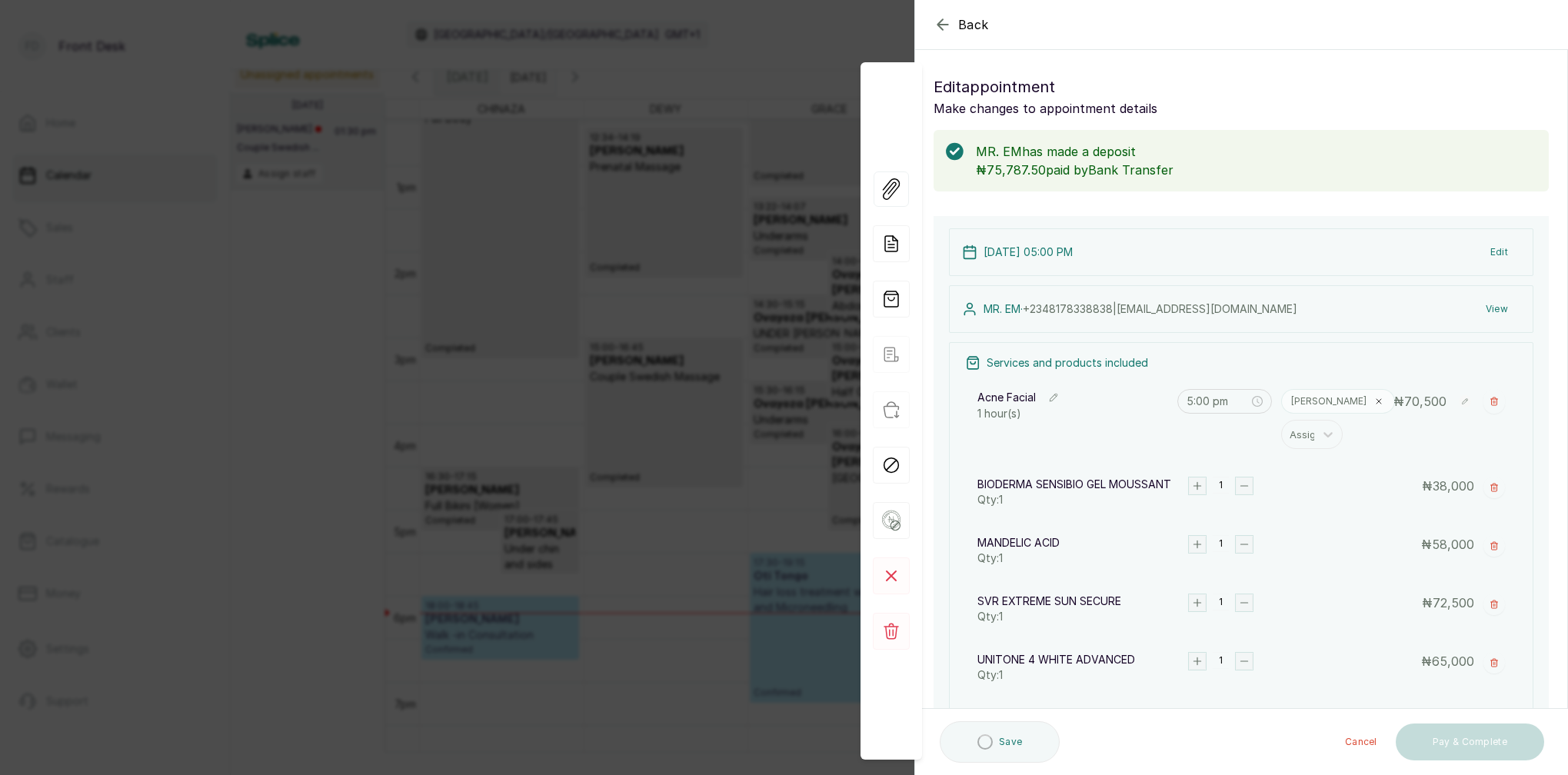
click at [1495, 315] on button "View" at bounding box center [1497, 309] width 47 height 27
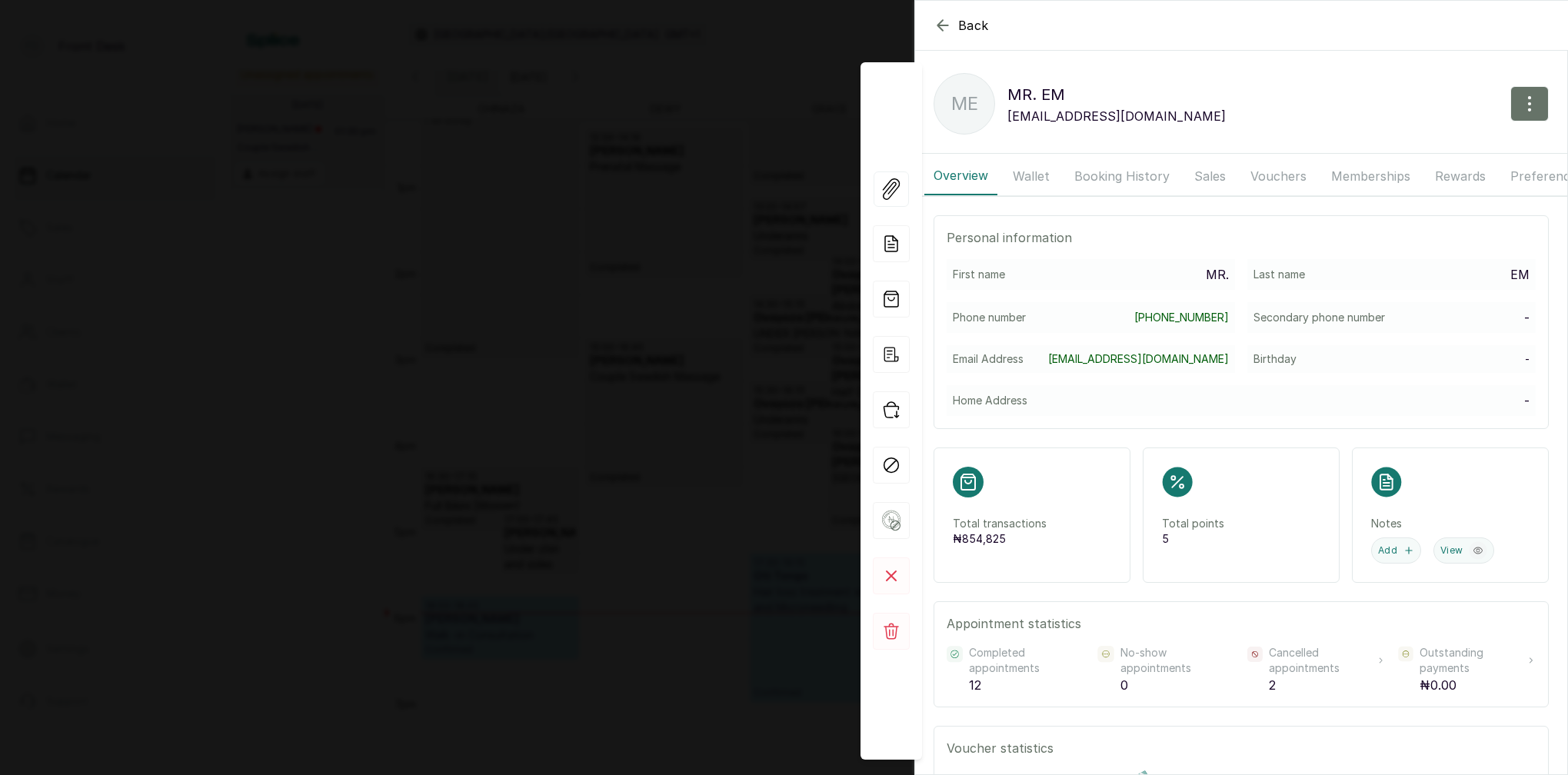
click at [1138, 177] on button "Booking History" at bounding box center [1122, 176] width 114 height 38
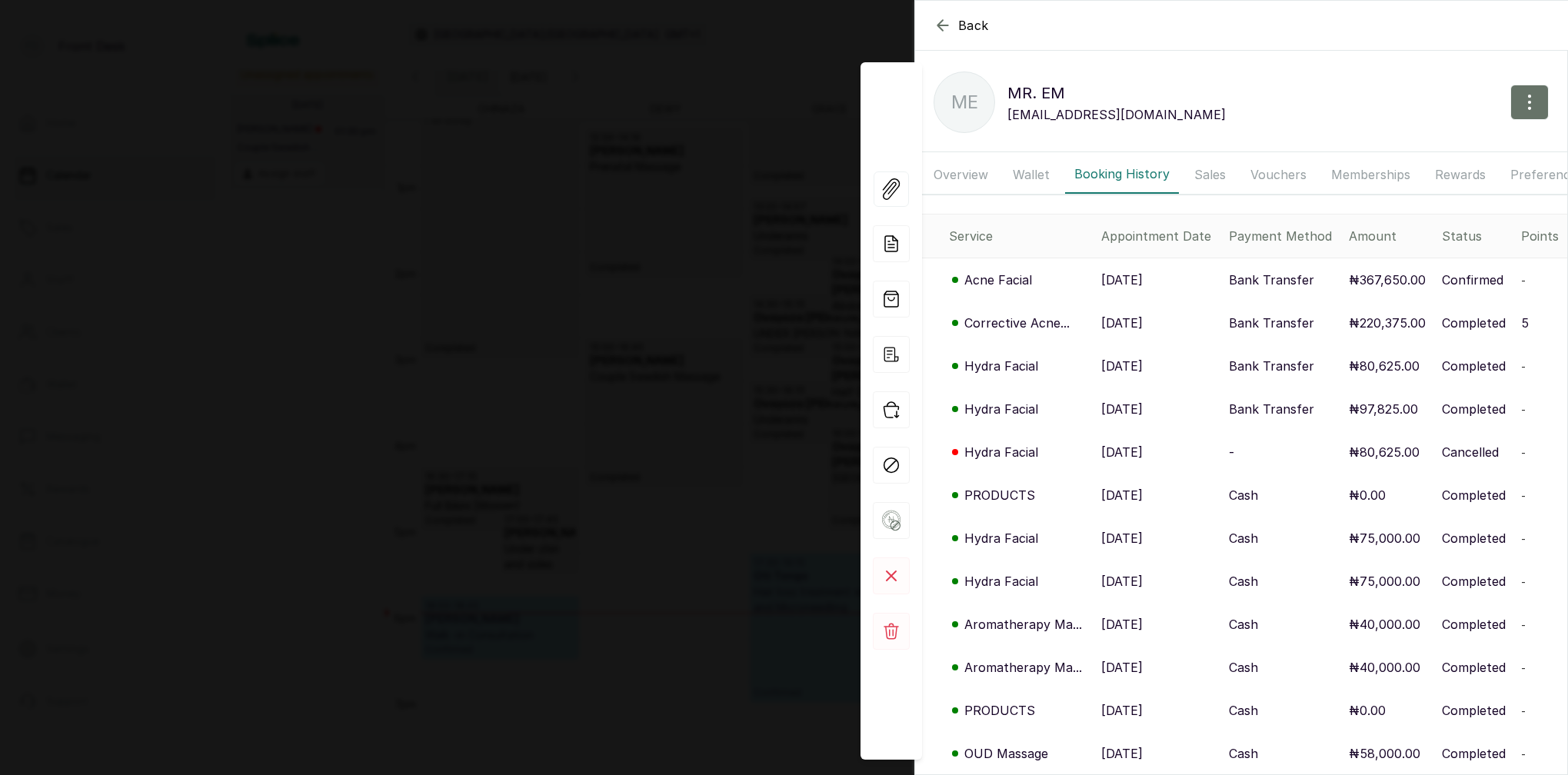
click at [1125, 417] on p "[DATE]" at bounding box center [1122, 409] width 41 height 19
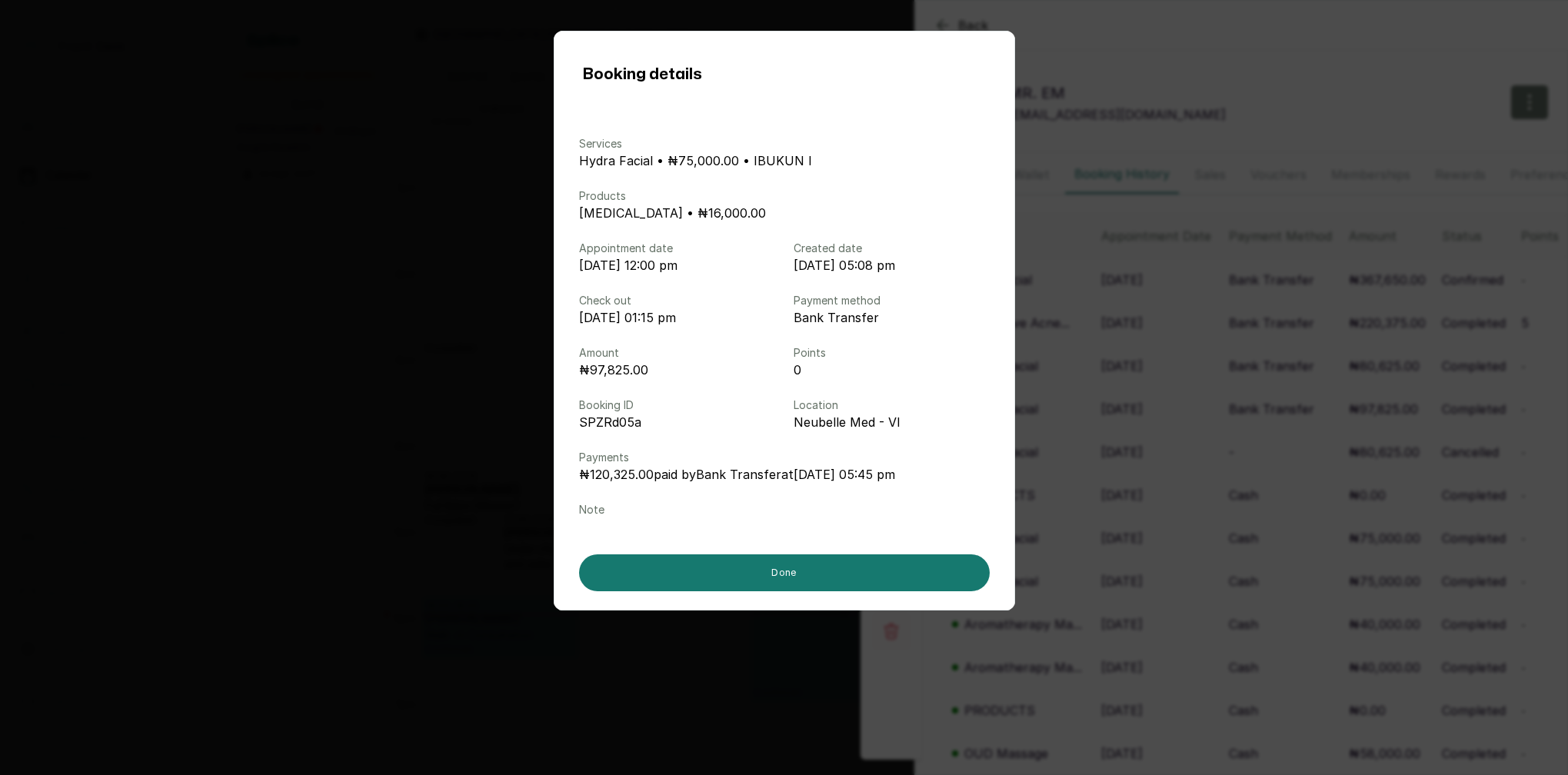
click at [1254, 46] on div "Booking details Services Hydra Facial • ₦75,000.00 • IBUKUN I Products [MEDICAL…" at bounding box center [784, 388] width 1568 height 775
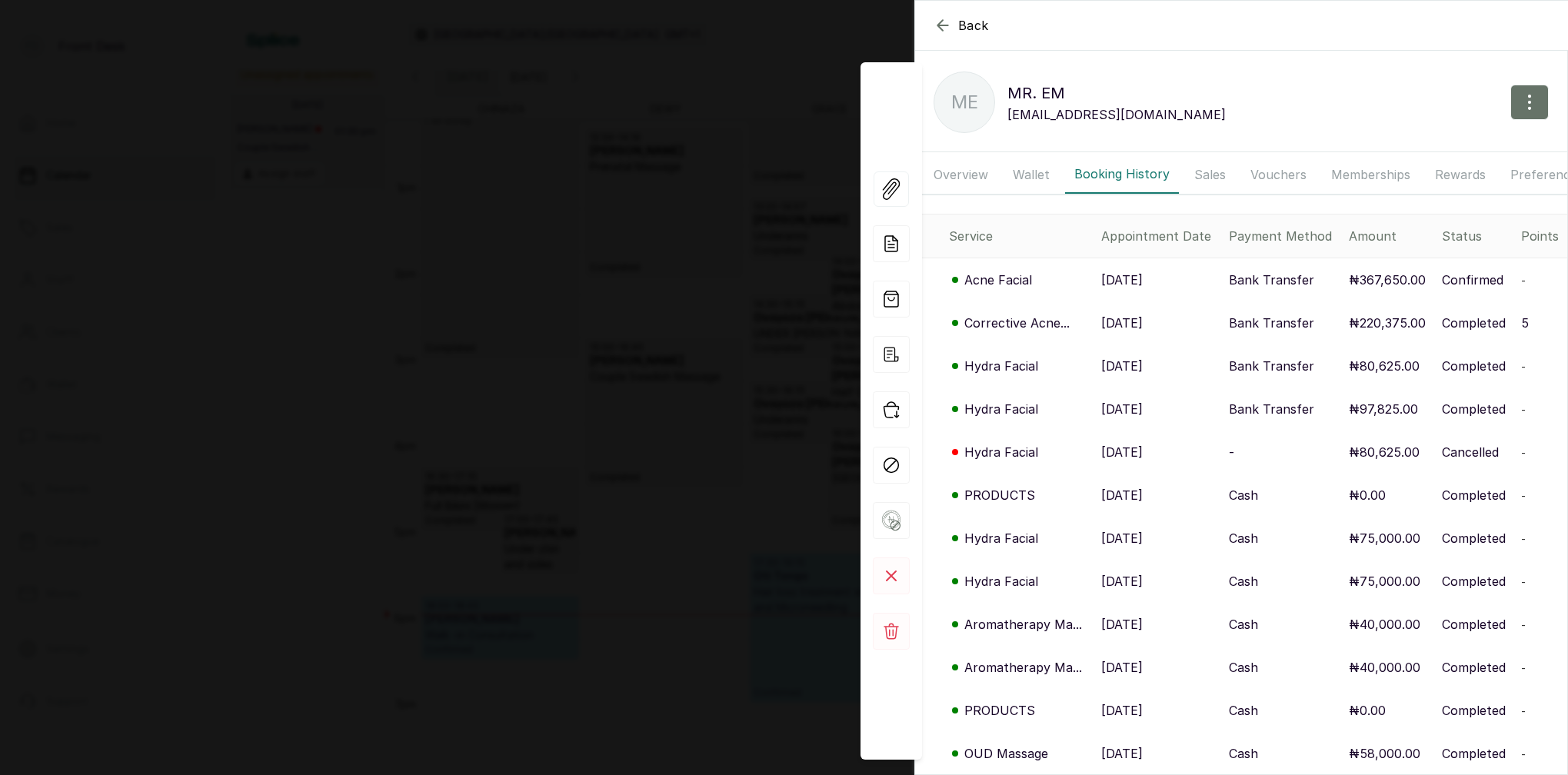
click at [807, 152] on div "Back MR. EM ME MR. EM [EMAIL_ADDRESS][DOMAIN_NAME] Overview Wallet Booking Hist…" at bounding box center [784, 388] width 1568 height 775
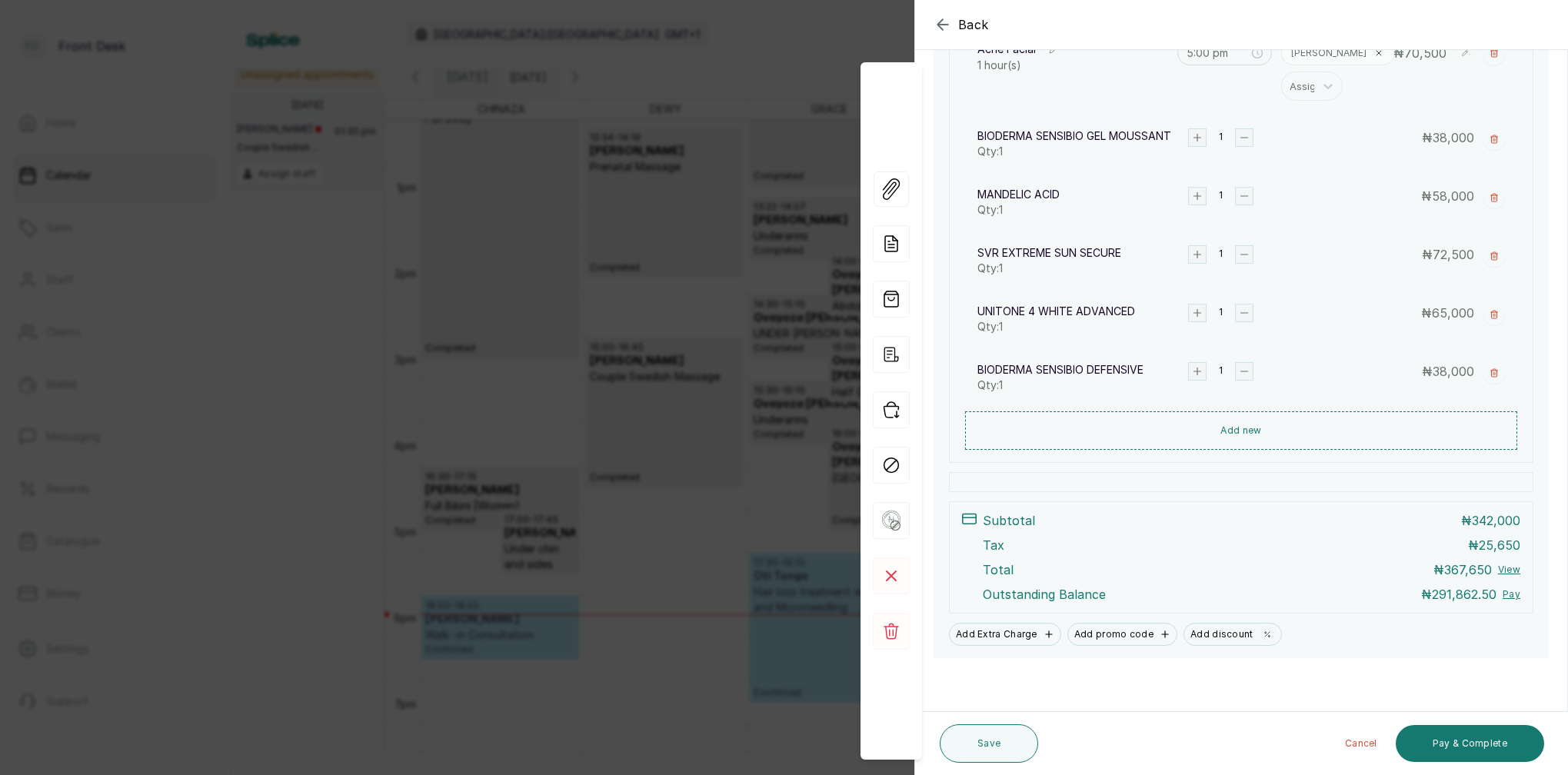
scroll to position [349, 0]
click at [722, 257] on div "Back Appointment Details Edit appointment Make changes to appointment details M…" at bounding box center [784, 388] width 1568 height 775
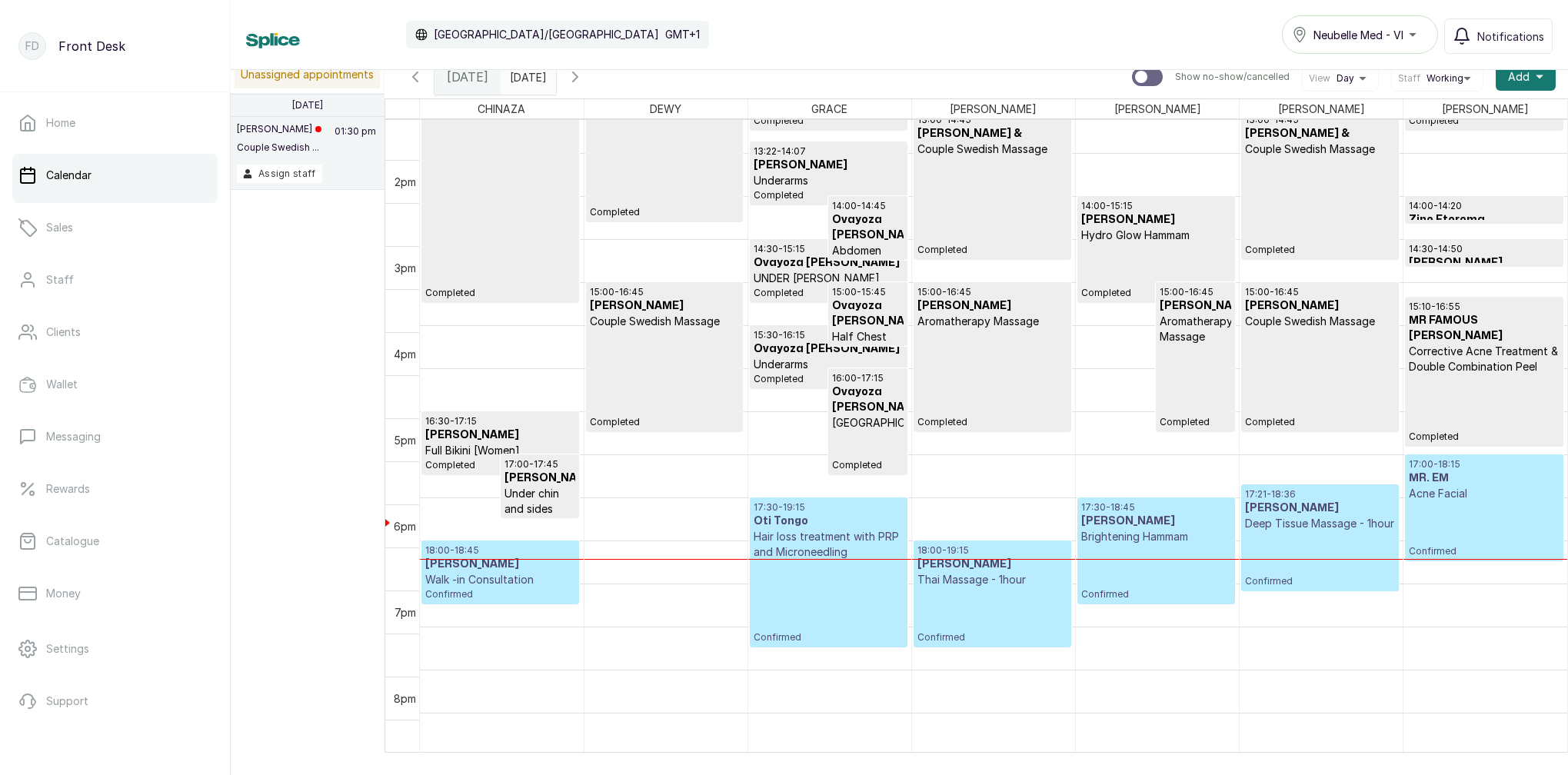
scroll to position [1175, 0]
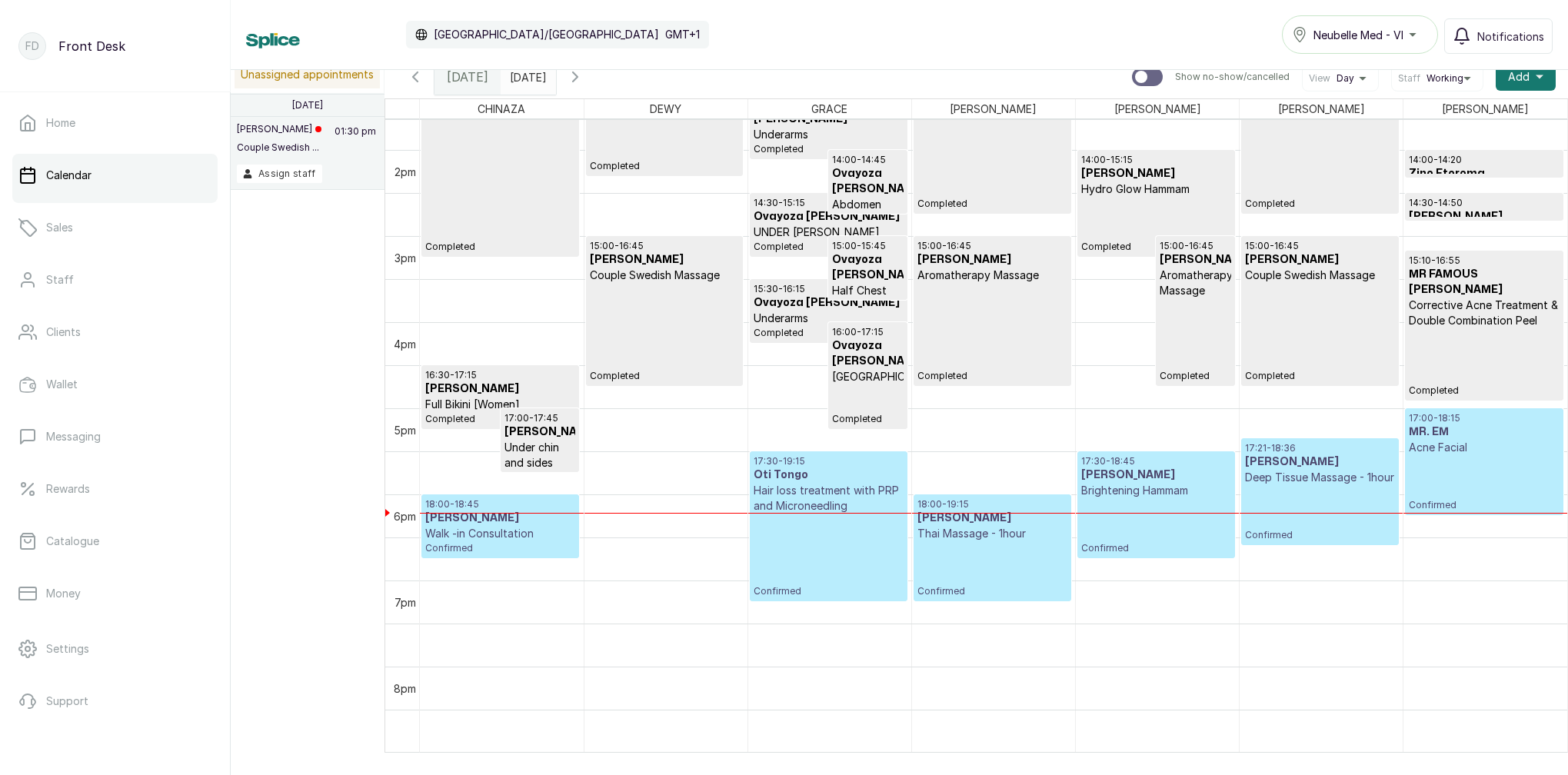
click at [1007, 557] on div "18:00 - 19:15 [PERSON_NAME] Thai Massage - 1hour Confirmed" at bounding box center [992, 547] width 150 height 99
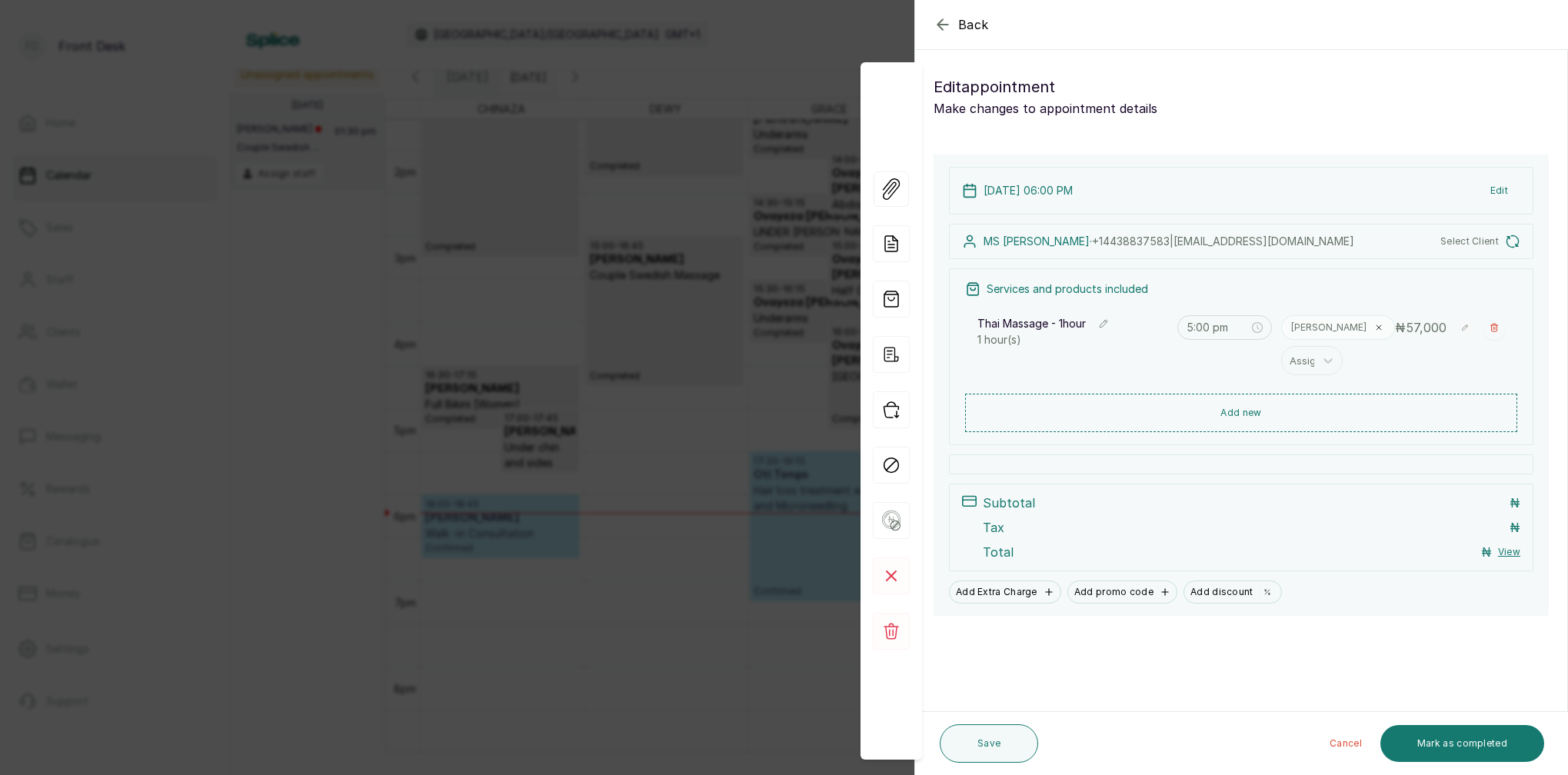
type input "6:00 pm"
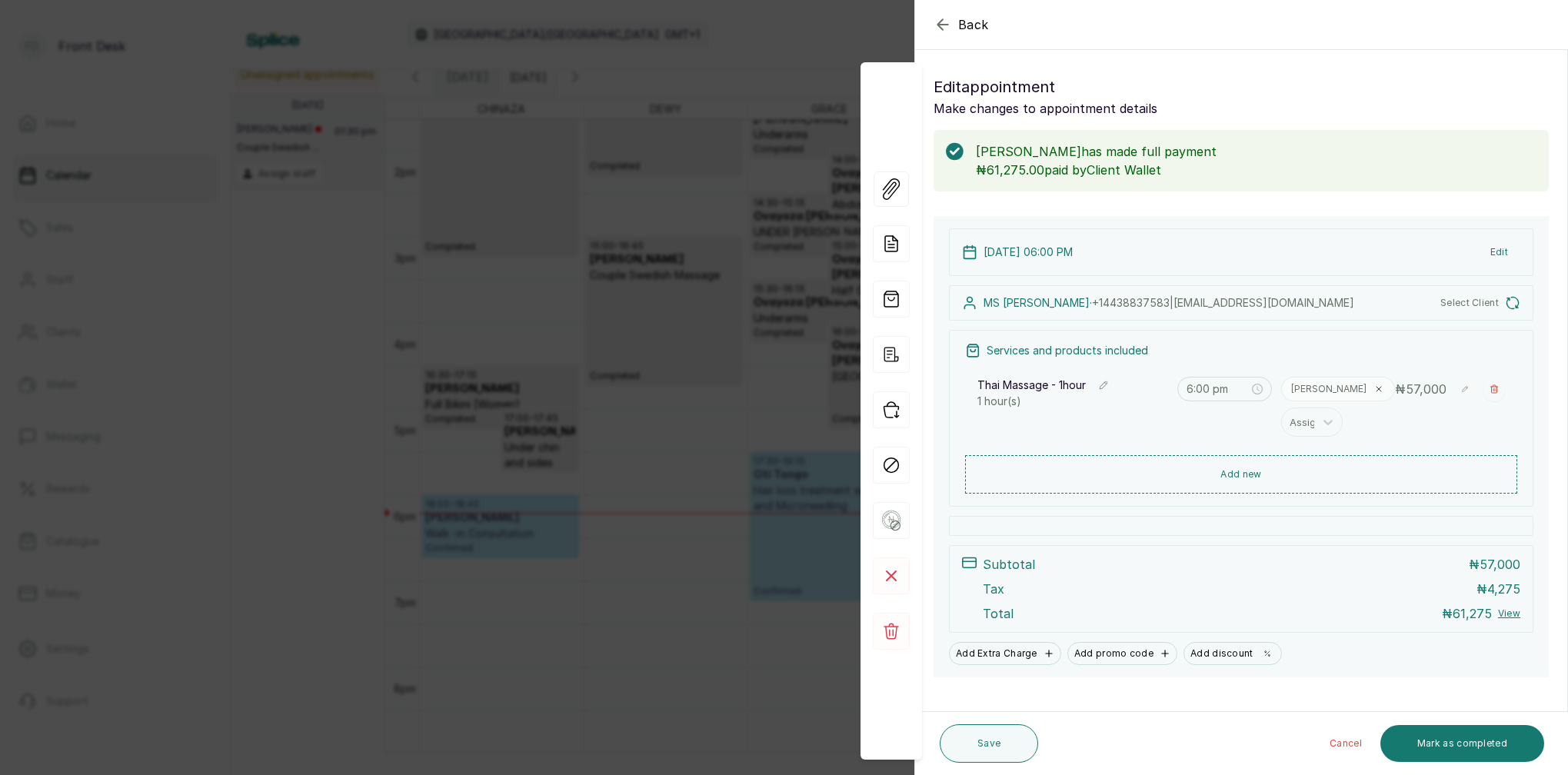
scroll to position [1, 0]
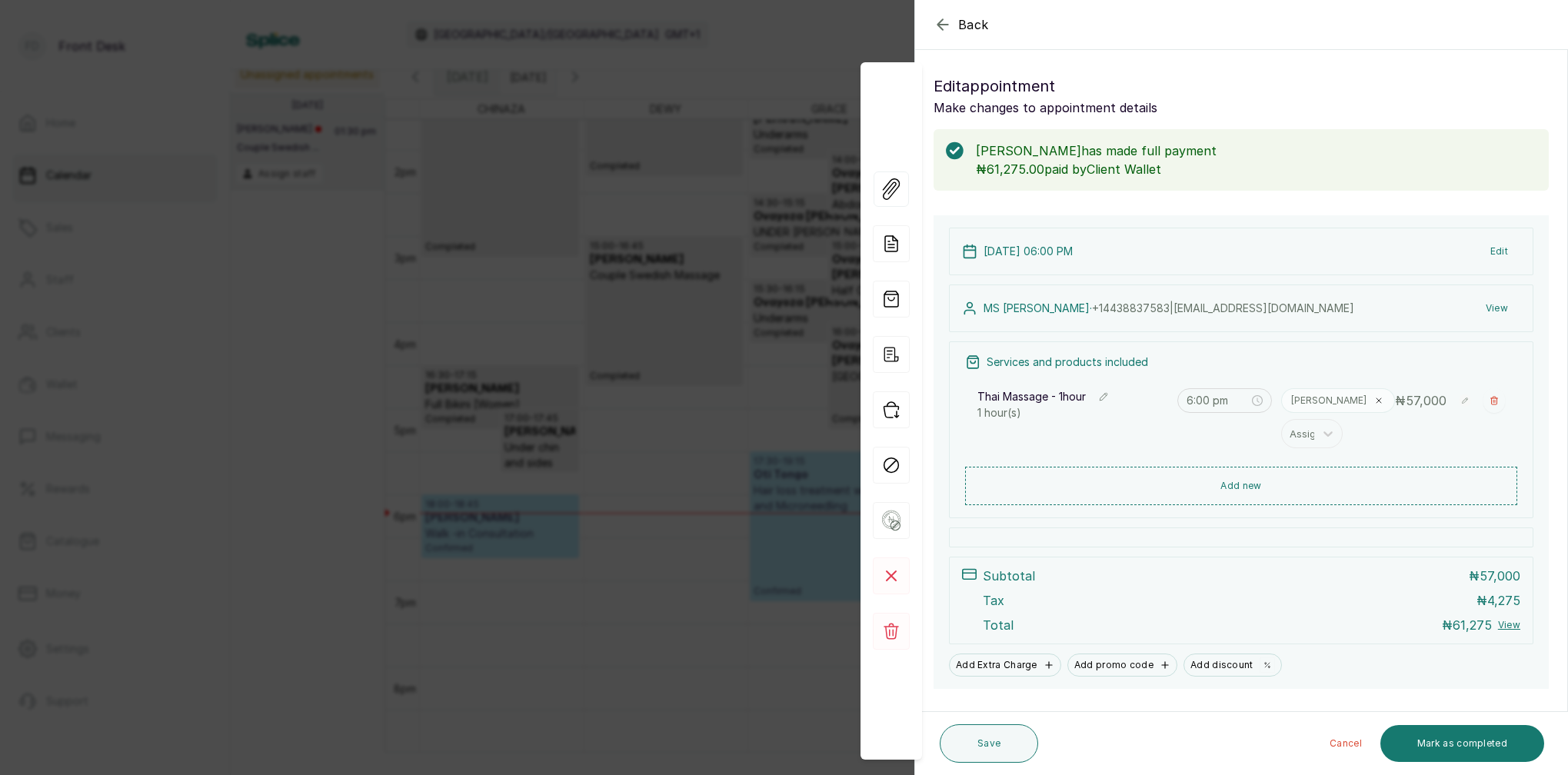
click at [589, 304] on div "Back Appointment Details Edit appointment Make changes to appointment details […" at bounding box center [784, 388] width 1568 height 775
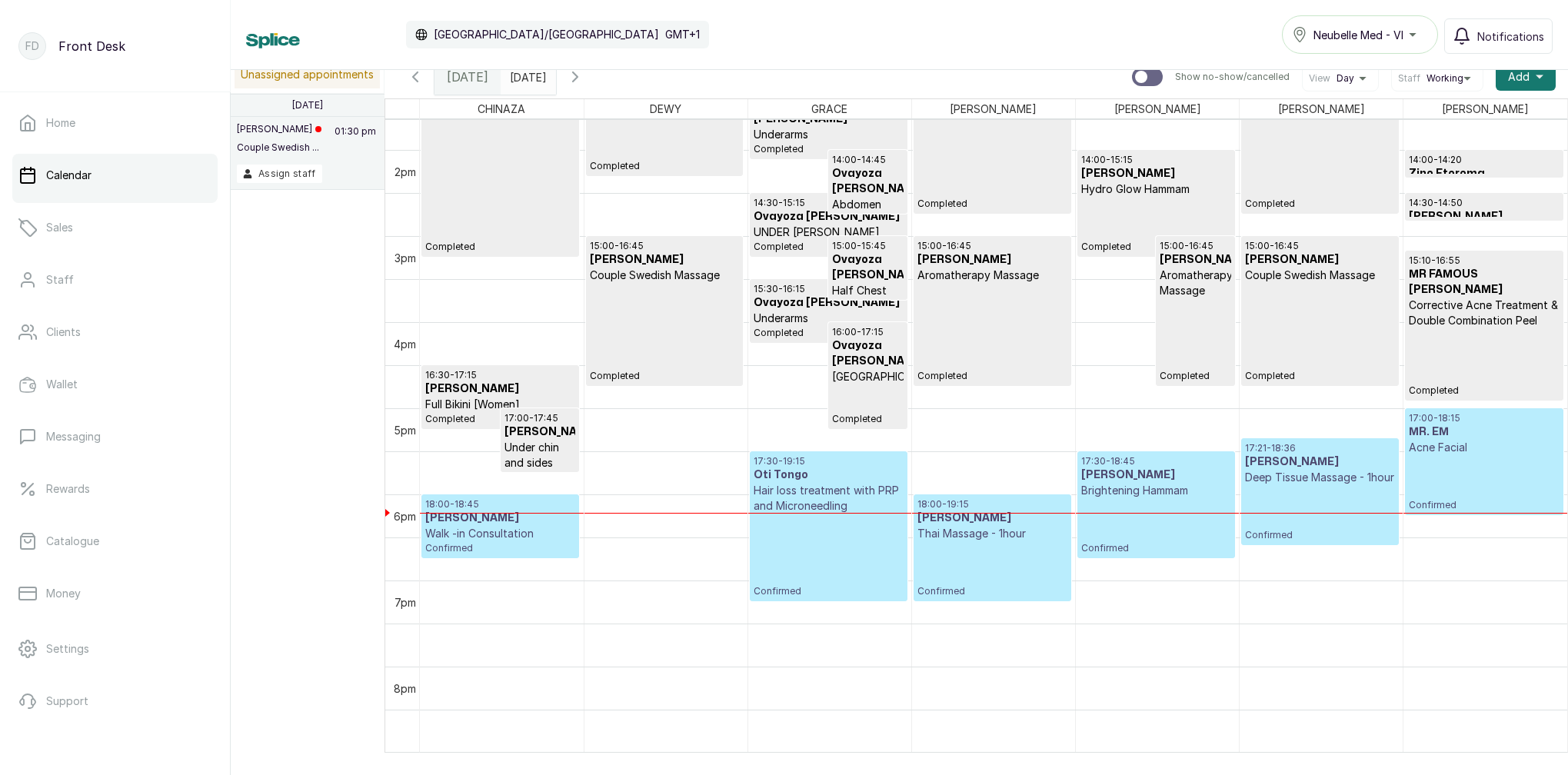
click at [1478, 480] on div "17:00 - 18:15 MR. EM Acne Facial Confirmed" at bounding box center [1484, 461] width 150 height 99
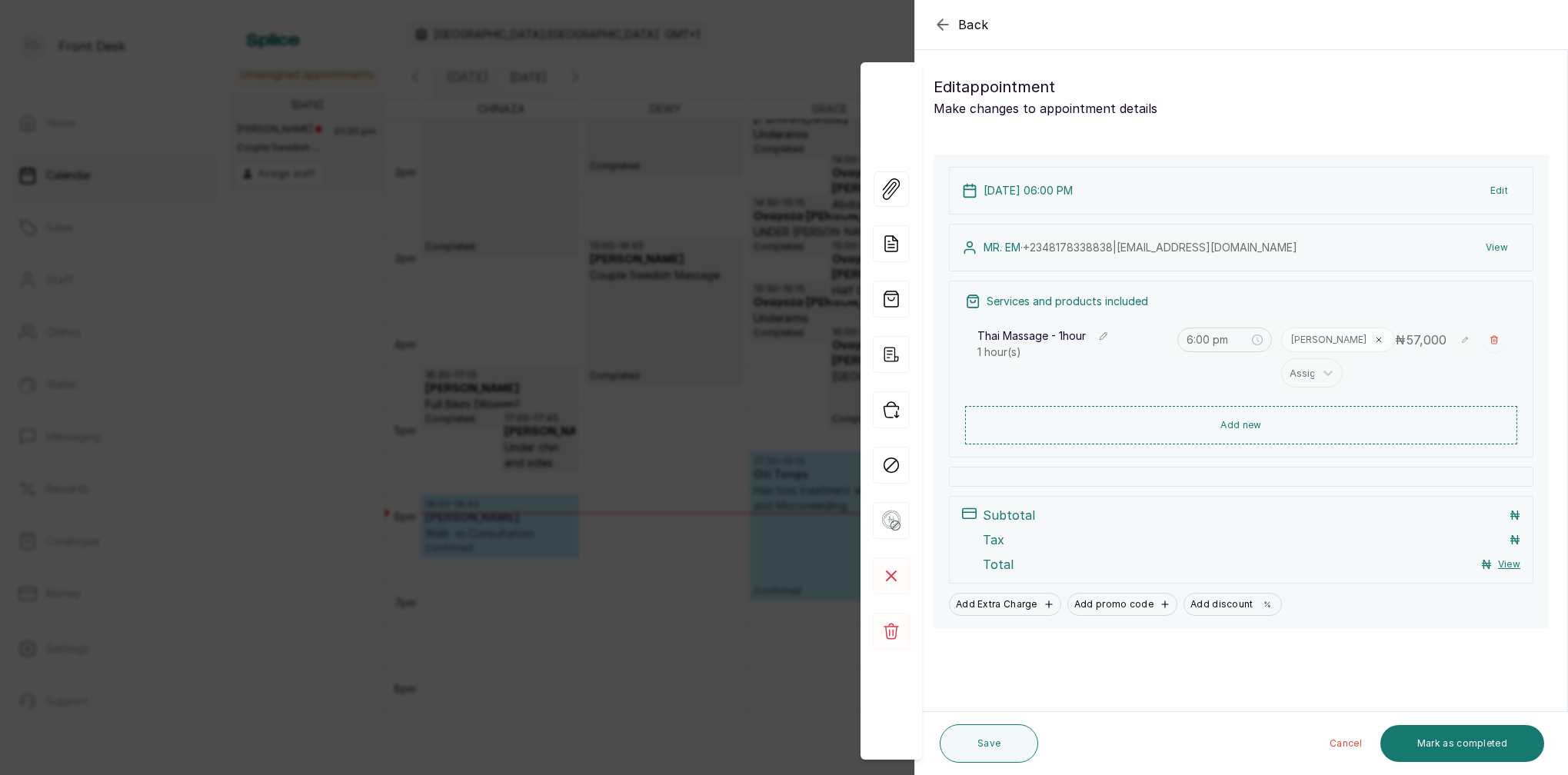
type input "5:00 pm"
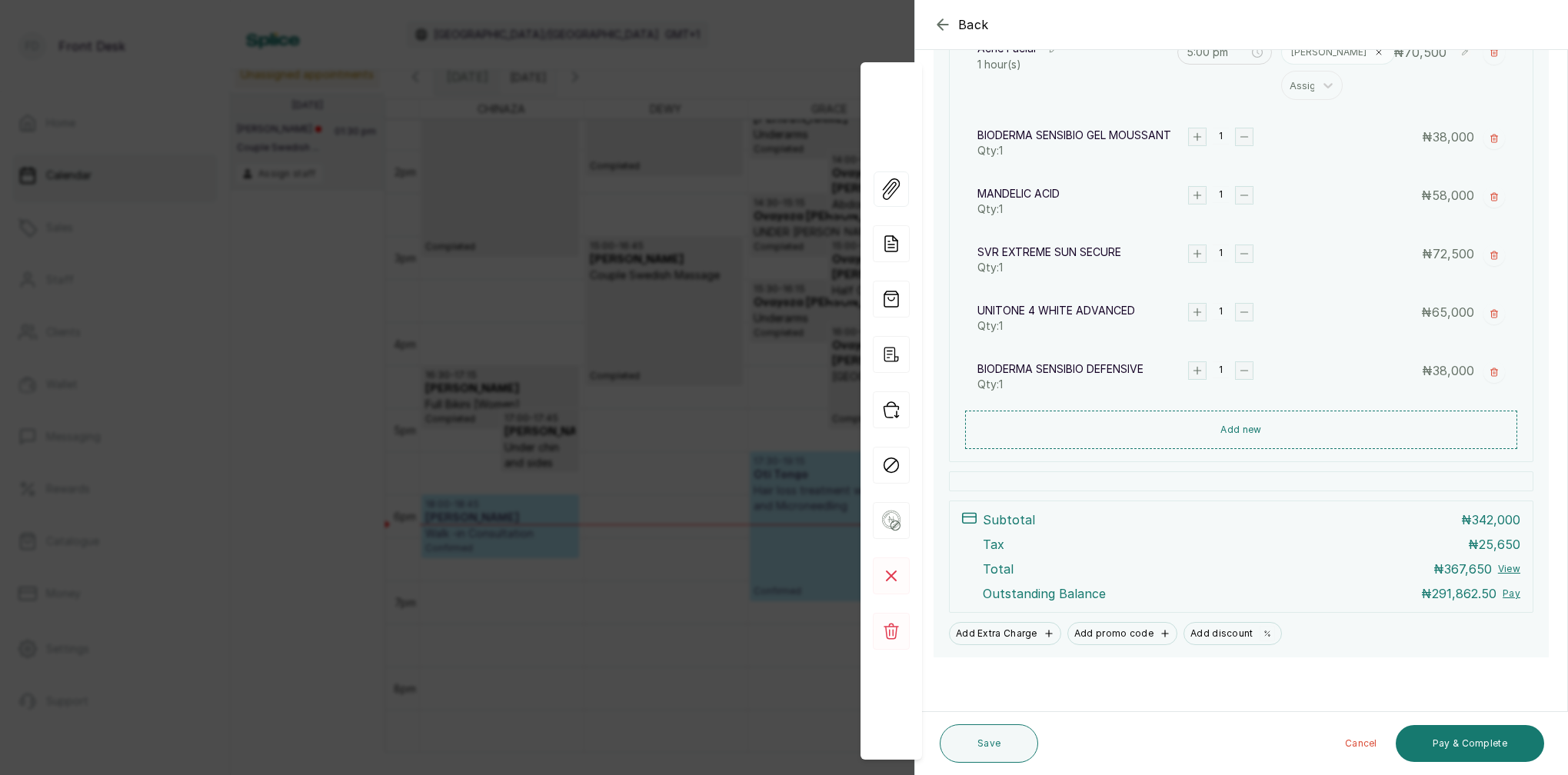
scroll to position [349, 0]
click at [1500, 749] on button "Pay & Complete" at bounding box center [1469, 744] width 148 height 37
drag, startPoint x: 1500, startPoint y: 749, endPoint x: 1512, endPoint y: 745, distance: 12.6
click at [1501, 749] on button "Pay & Complete" at bounding box center [1469, 744] width 148 height 37
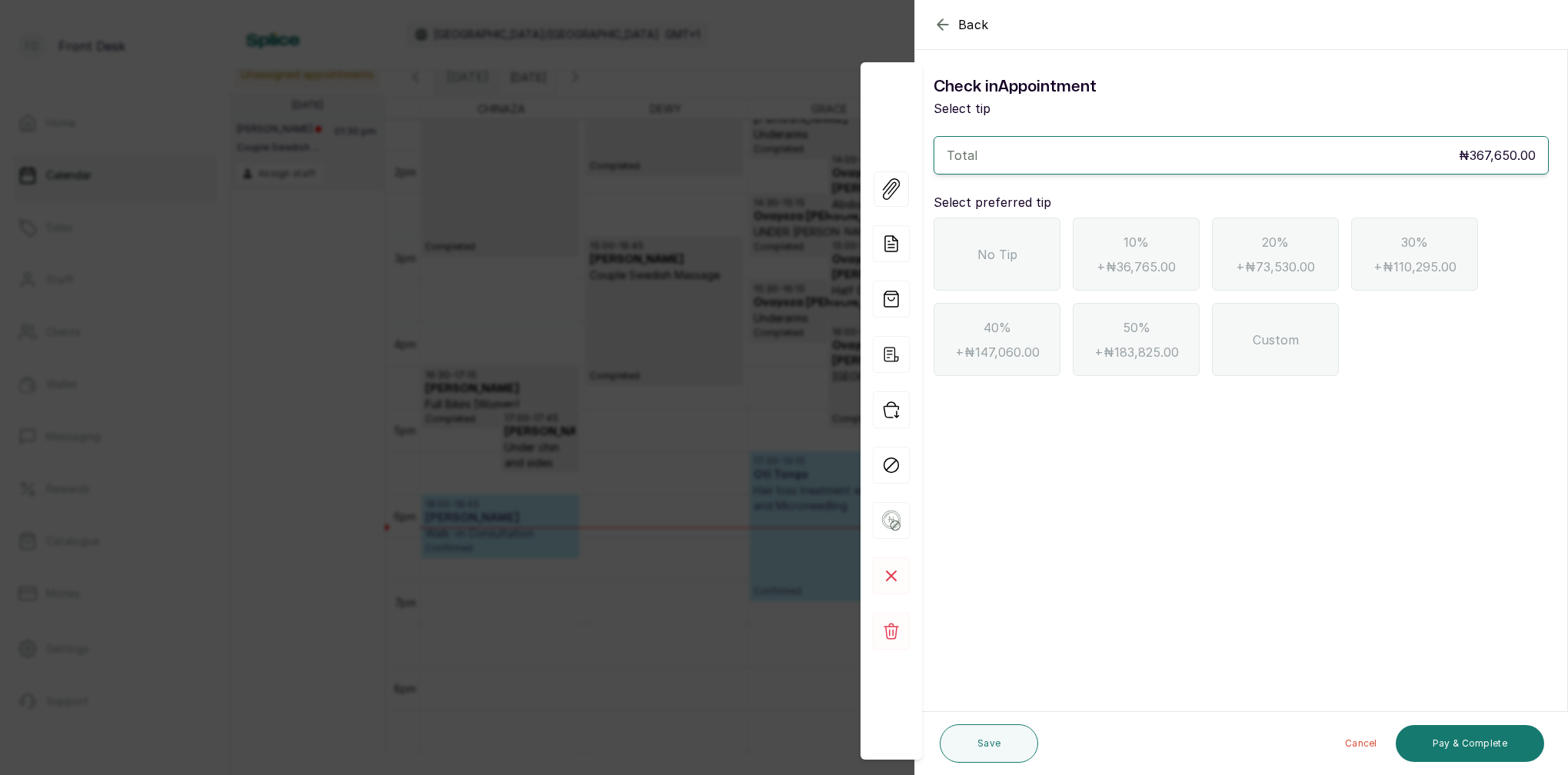
drag, startPoint x: 946, startPoint y: 26, endPoint x: 1069, endPoint y: 36, distance: 123.4
click at [947, 26] on icon "button" at bounding box center [942, 25] width 19 height 19
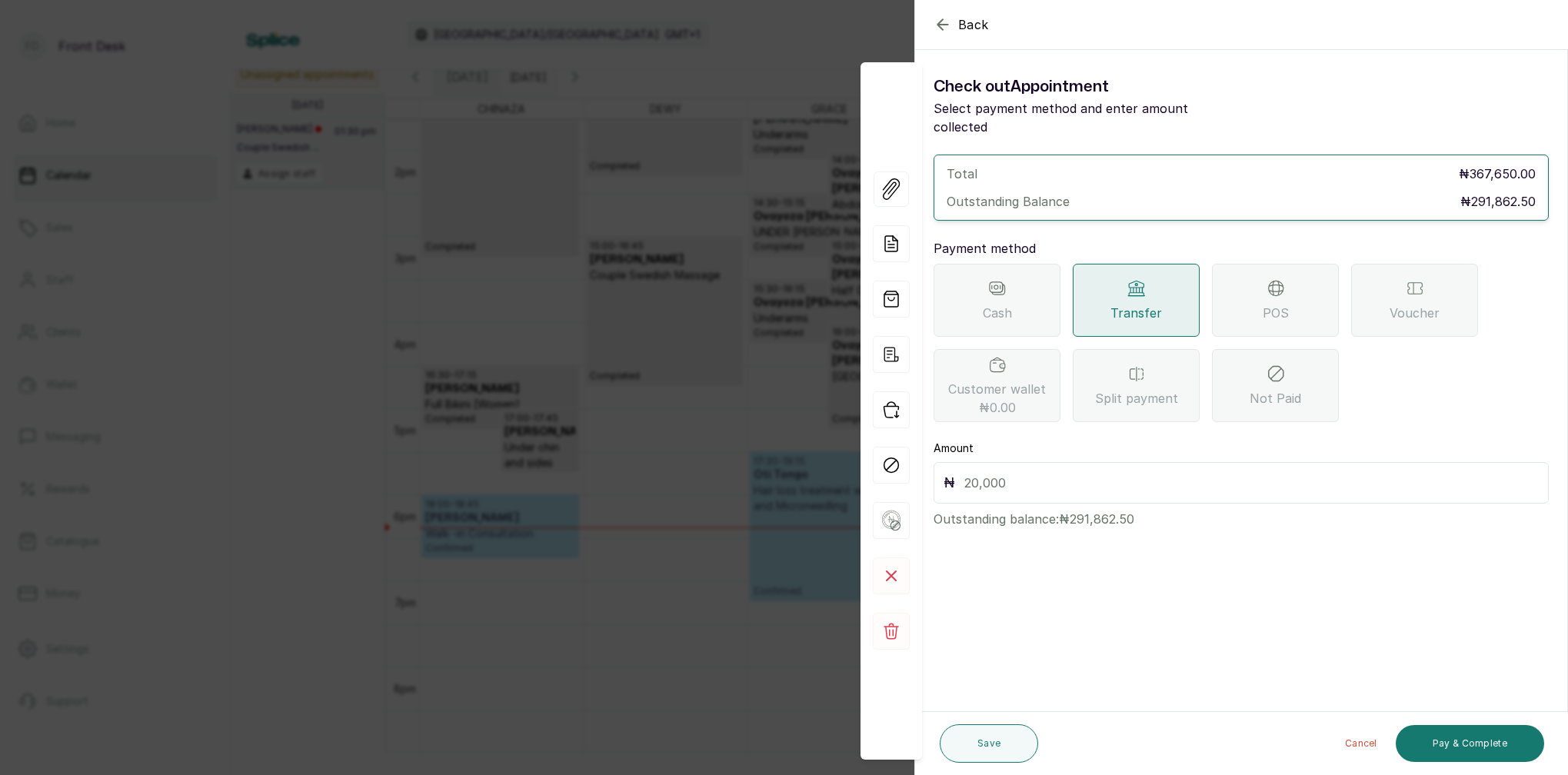
click at [1029, 472] on input "text" at bounding box center [1251, 483] width 574 height 22
type input "291,862.5"
drag, startPoint x: 1482, startPoint y: 738, endPoint x: 1490, endPoint y: 743, distance: 9.4
click at [1482, 738] on button "Pay & Complete" at bounding box center [1469, 744] width 148 height 37
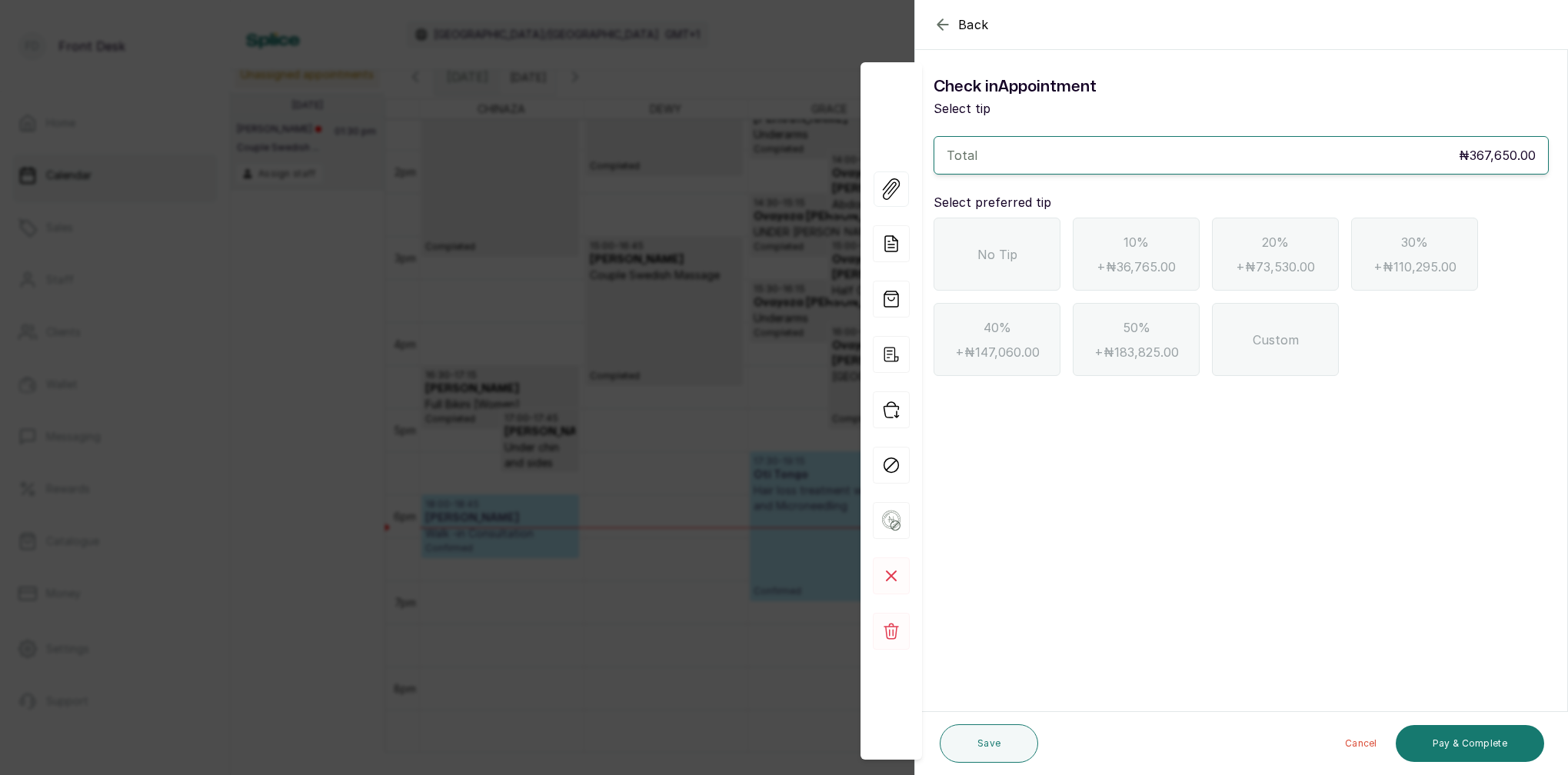
click at [1024, 276] on div "No Tip" at bounding box center [996, 254] width 127 height 73
click at [1488, 738] on button "Pay & Complete" at bounding box center [1469, 744] width 148 height 37
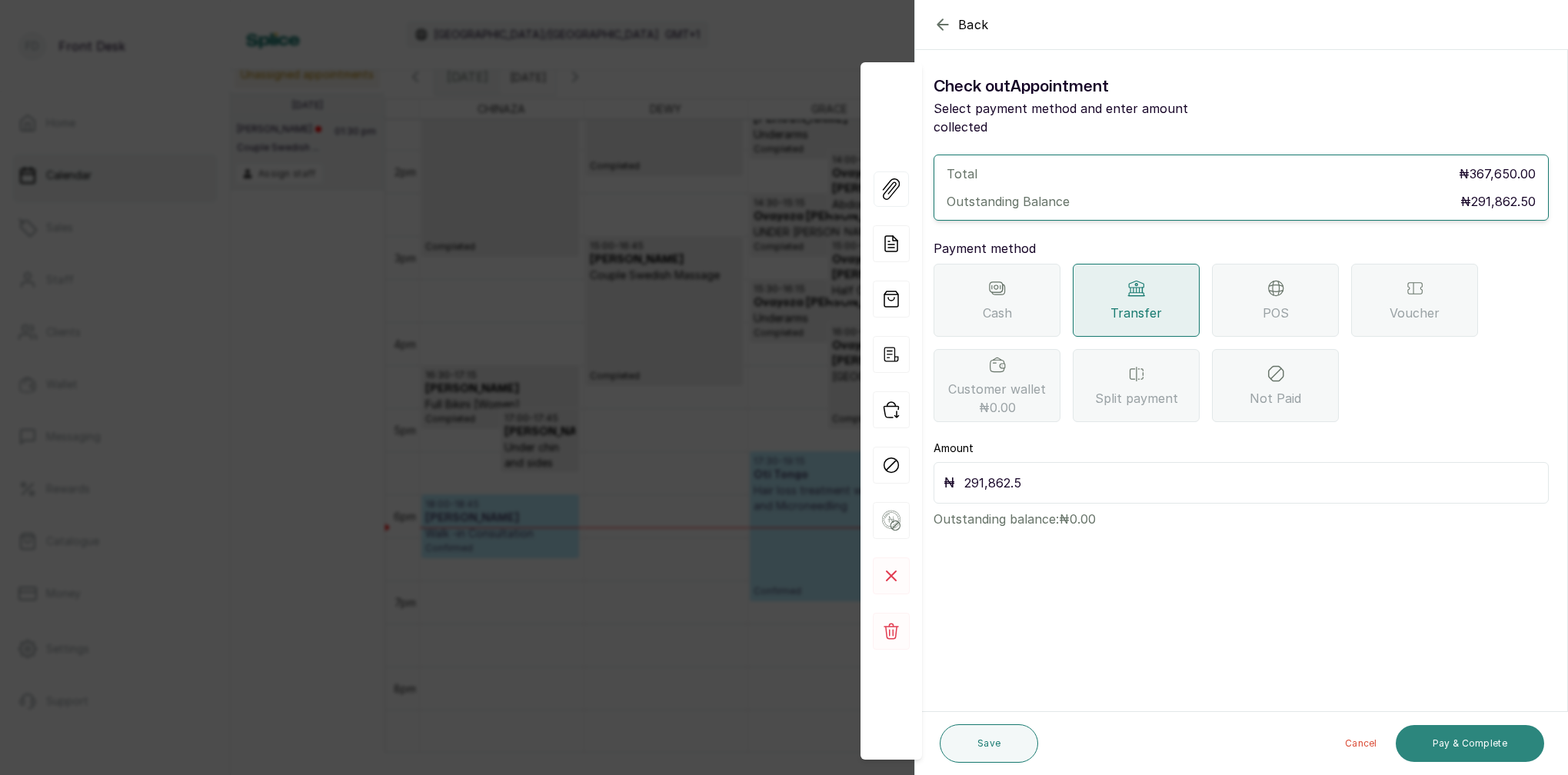
click at [1476, 748] on button "Pay & Complete" at bounding box center [1469, 744] width 148 height 37
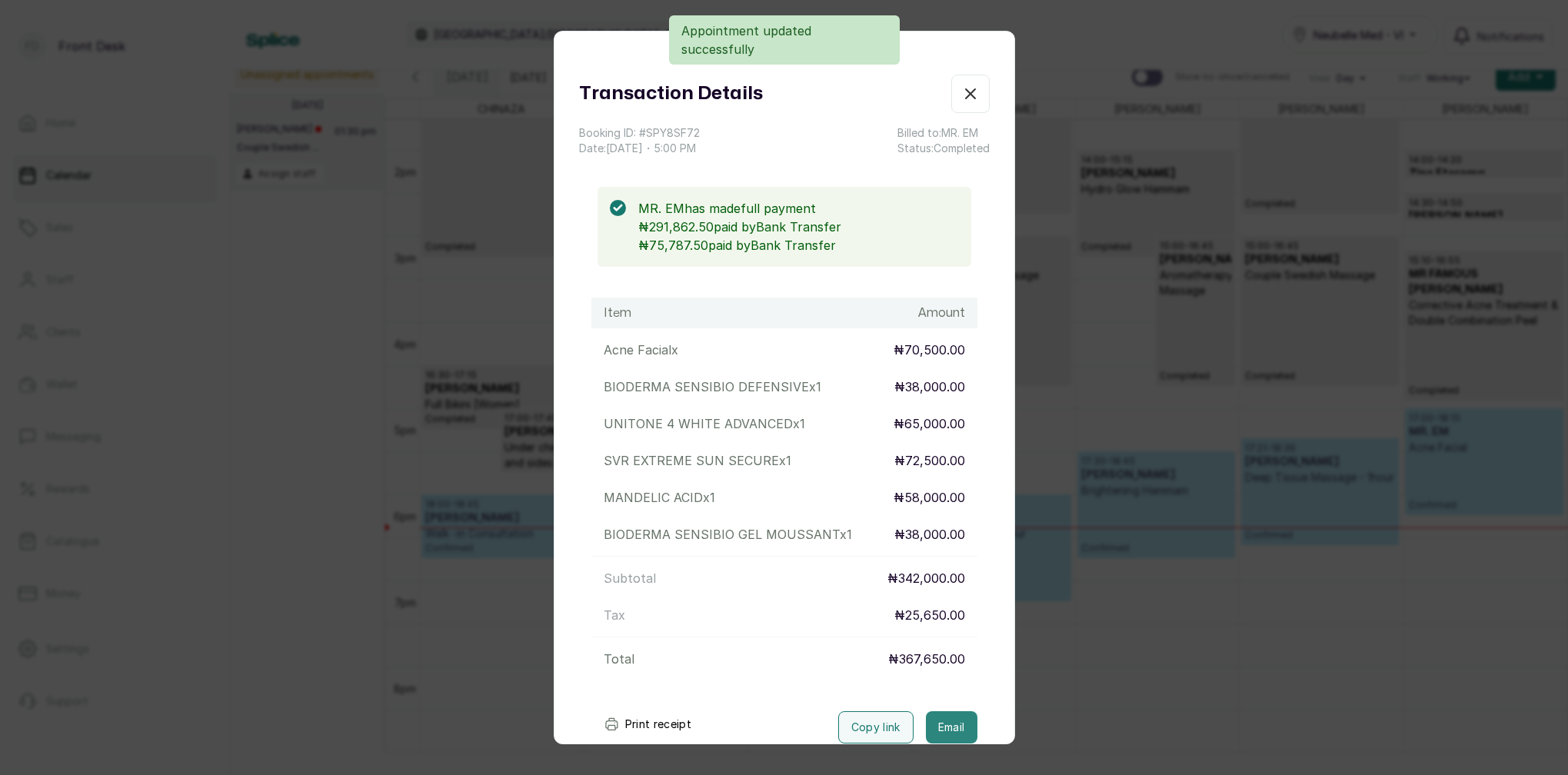
click at [966, 721] on button "Email" at bounding box center [952, 727] width 52 height 32
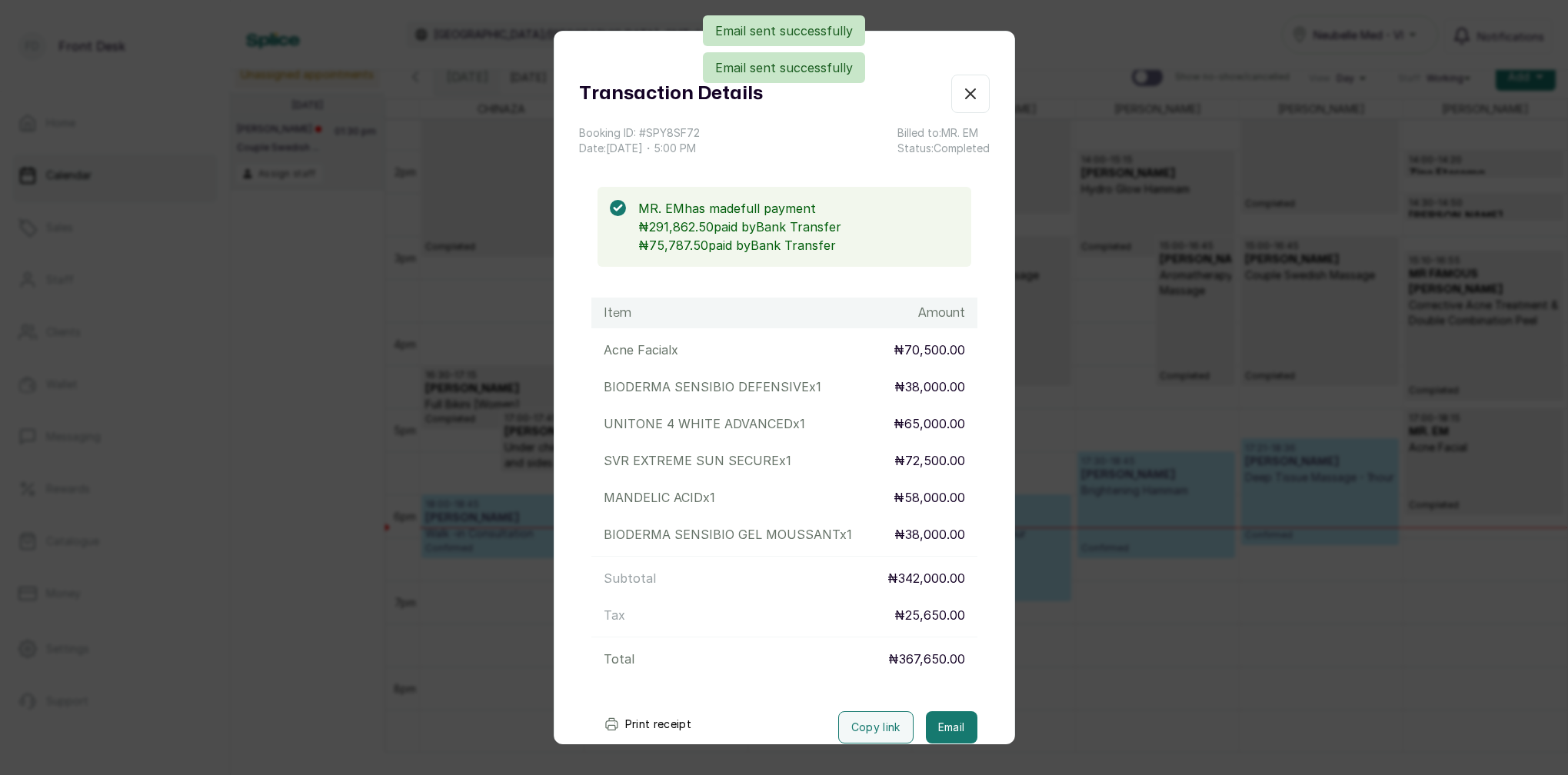
click at [966, 96] on icon "button" at bounding box center [970, 93] width 19 height 19
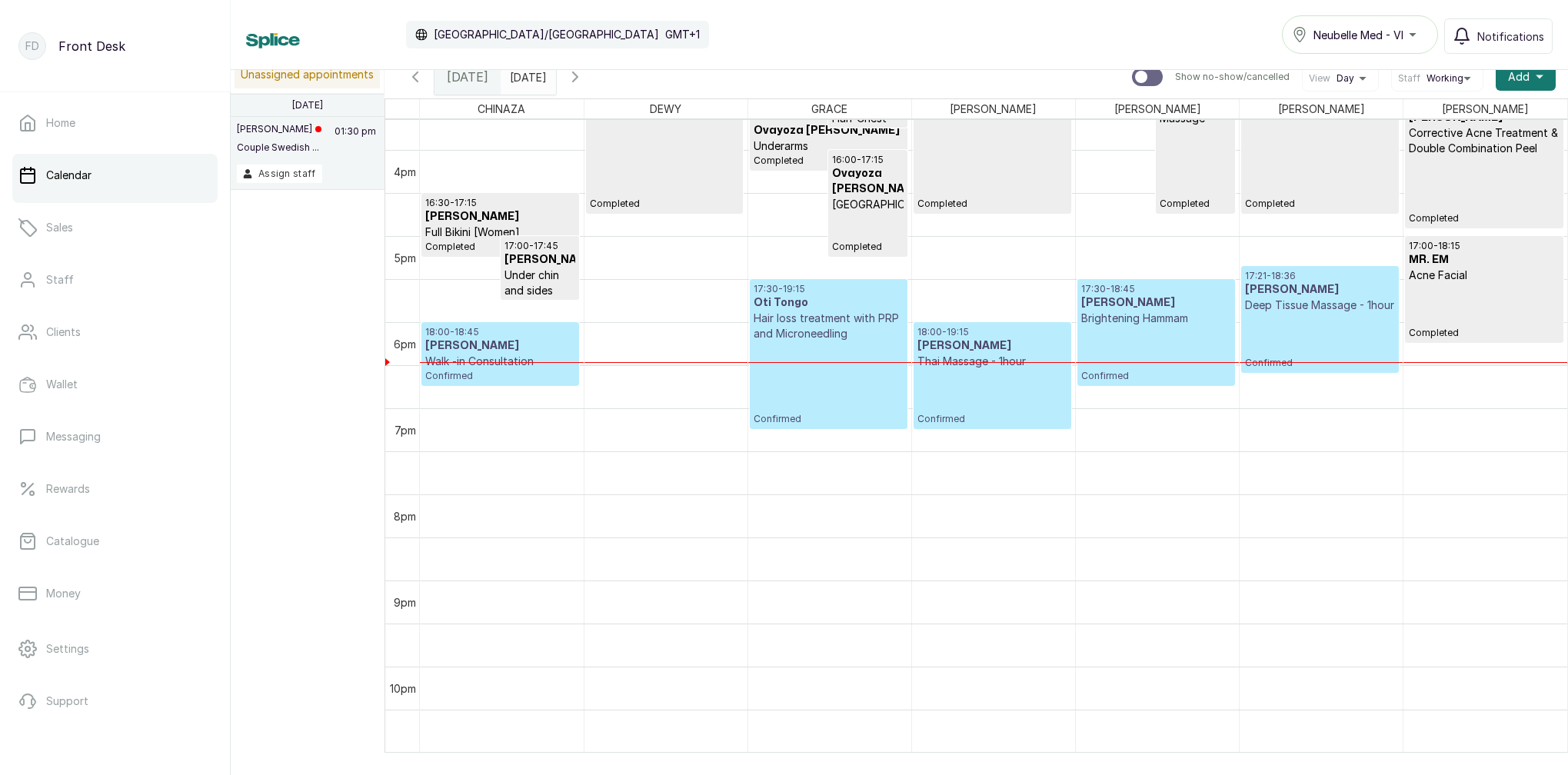
scroll to position [1344, 0]
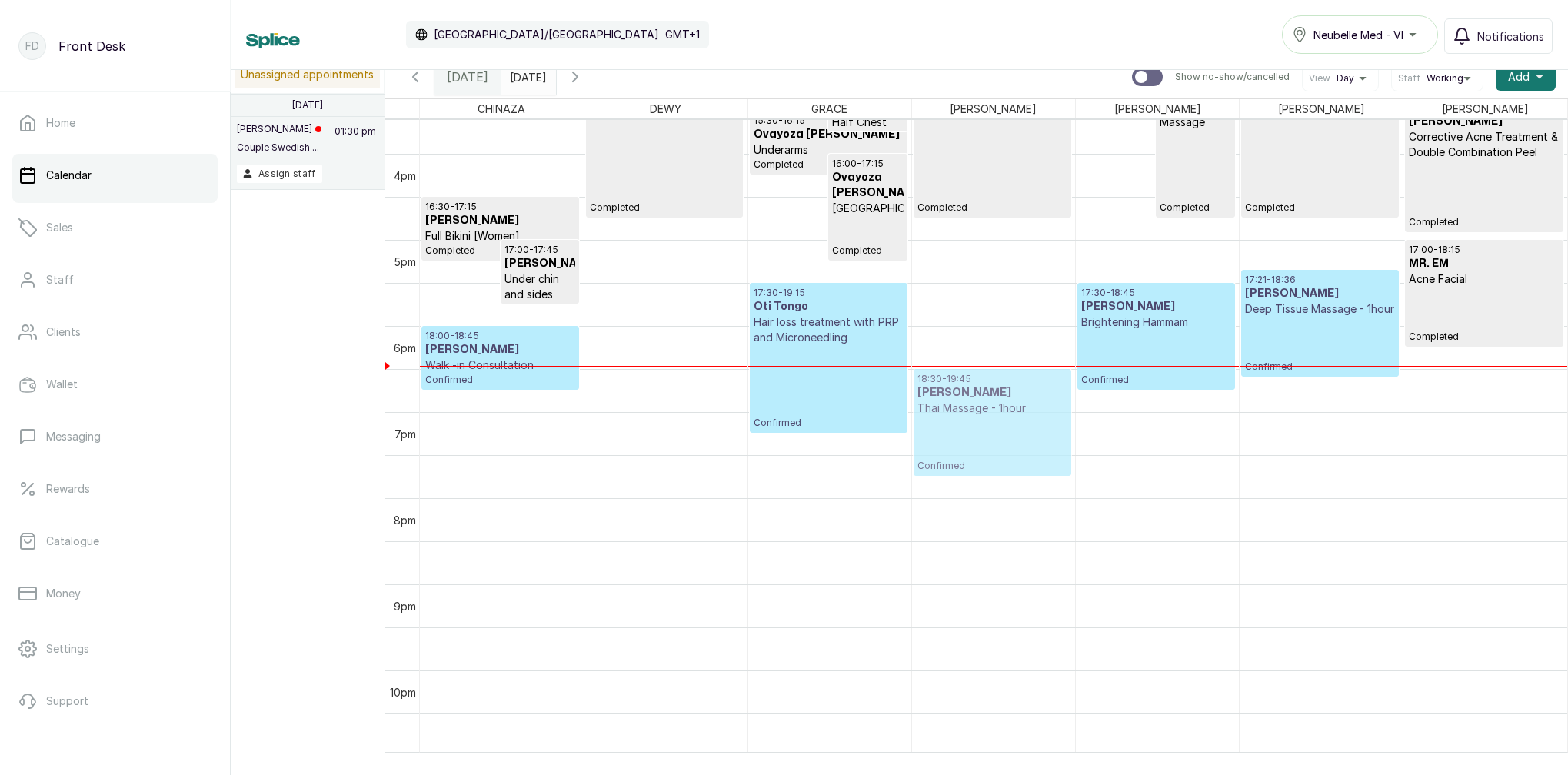
drag, startPoint x: 1017, startPoint y: 363, endPoint x: 1005, endPoint y: 393, distance: 32.3
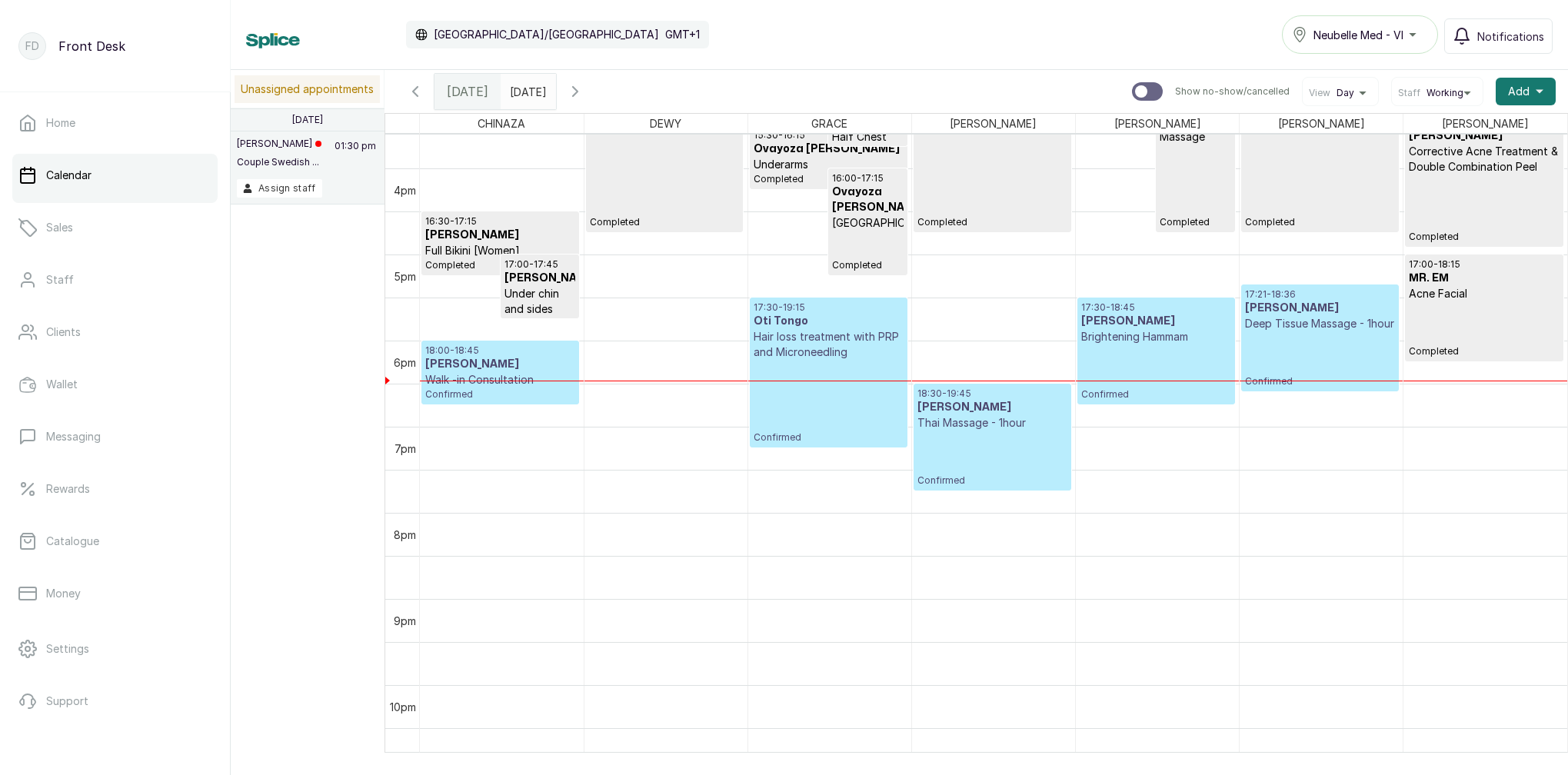
scroll to position [0, 0]
click at [1292, 332] on p "Deep Tissue Massage - 1hour" at bounding box center [1320, 324] width 150 height 16
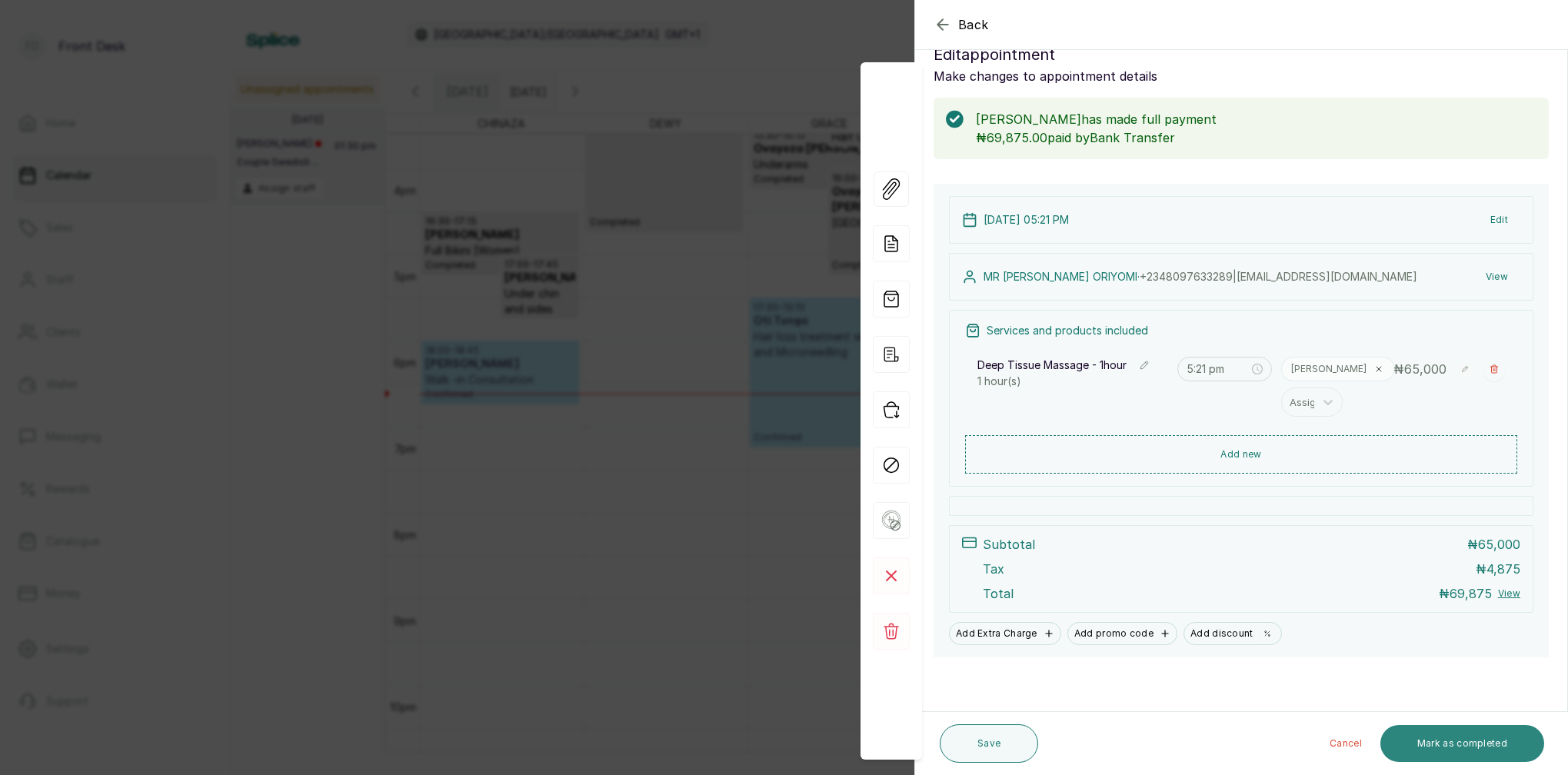
scroll to position [32, 0]
click at [1488, 749] on button "Mark as completed" at bounding box center [1462, 744] width 164 height 37
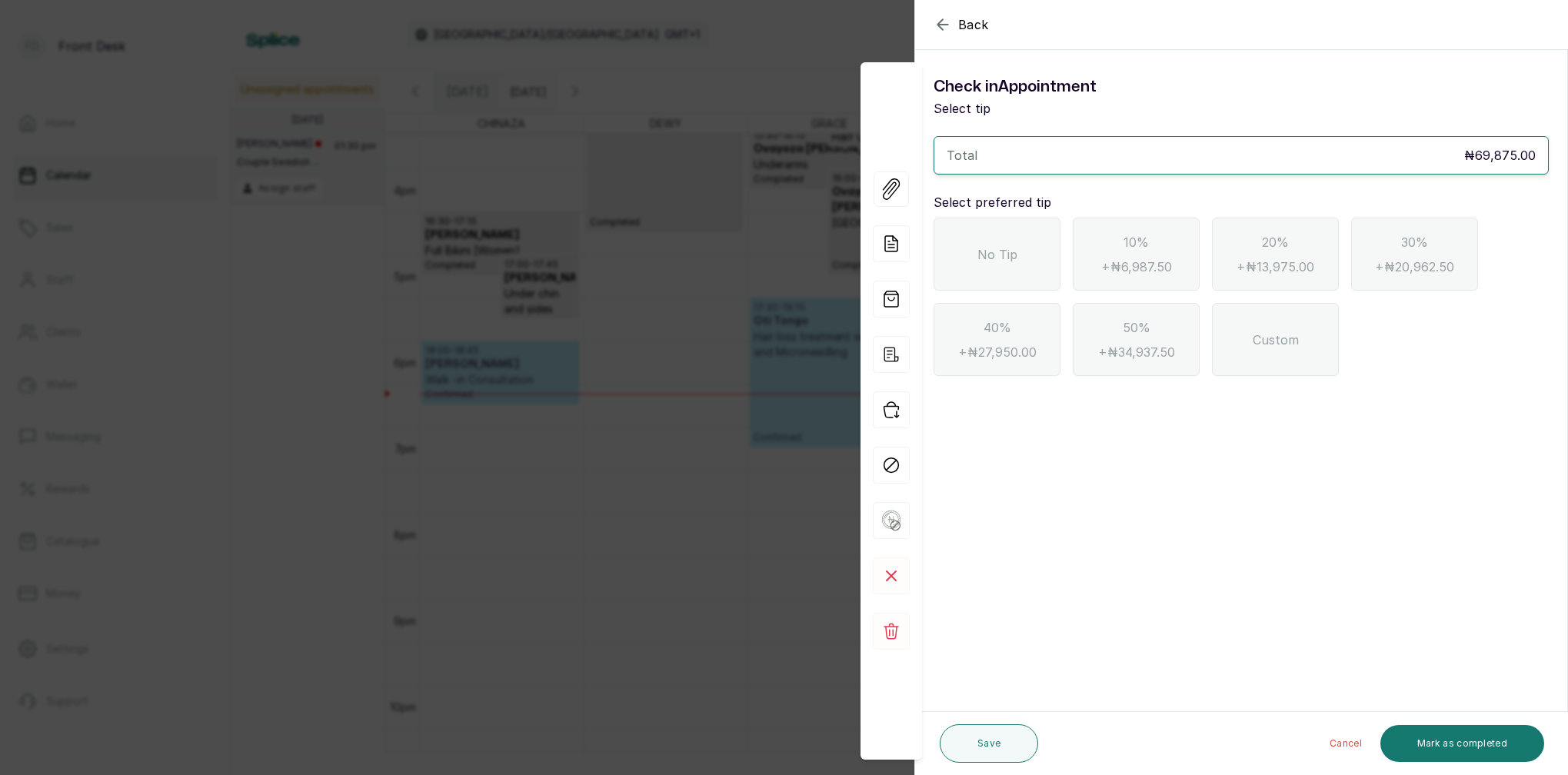
scroll to position [0, 0]
drag, startPoint x: 1035, startPoint y: 276, endPoint x: 1061, endPoint y: 318, distance: 49.4
click at [1035, 277] on div "No Tip" at bounding box center [996, 254] width 127 height 73
click at [1492, 739] on button "Mark as completed" at bounding box center [1462, 744] width 164 height 37
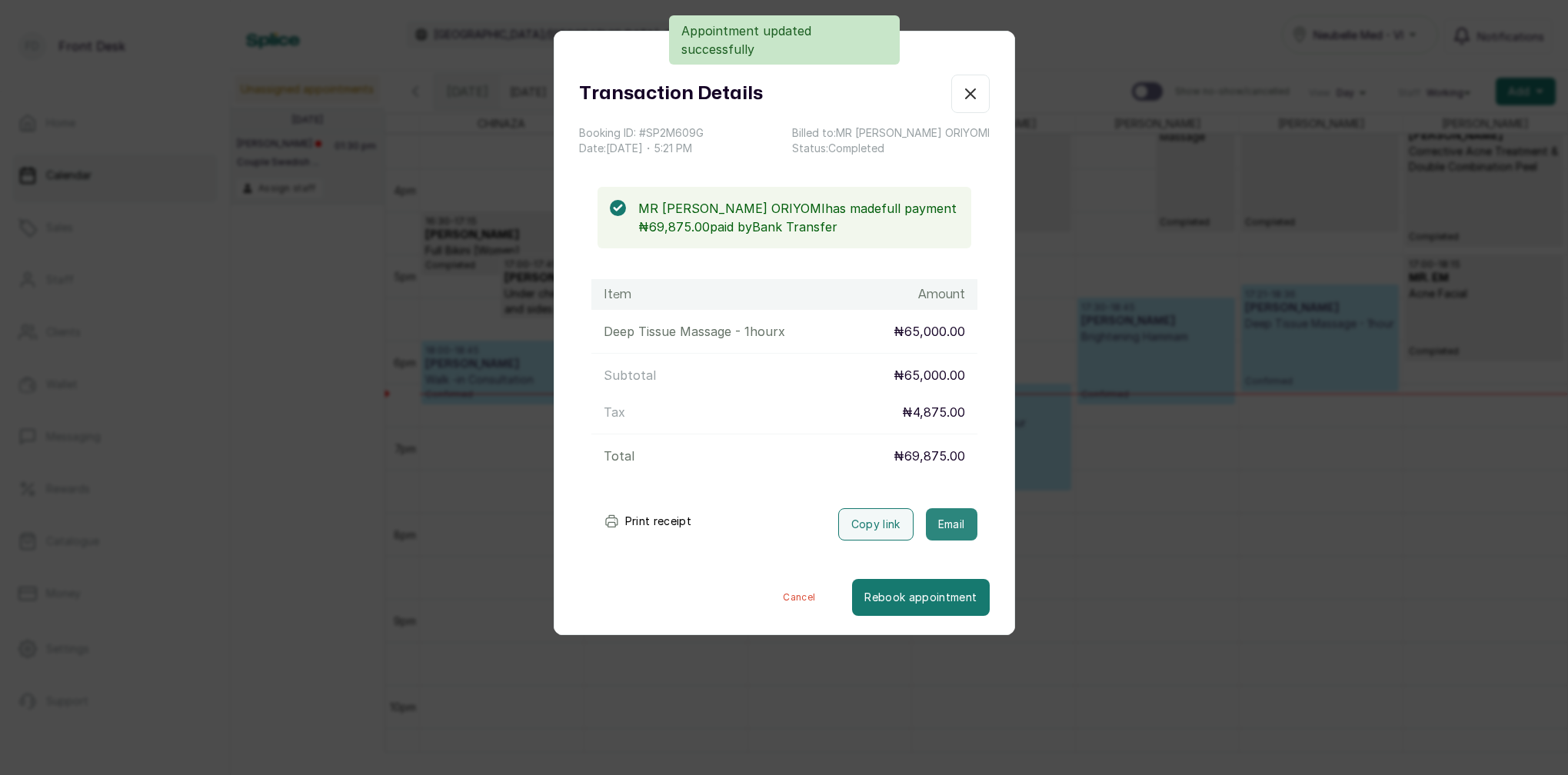
click at [949, 522] on button "Email" at bounding box center [952, 524] width 52 height 32
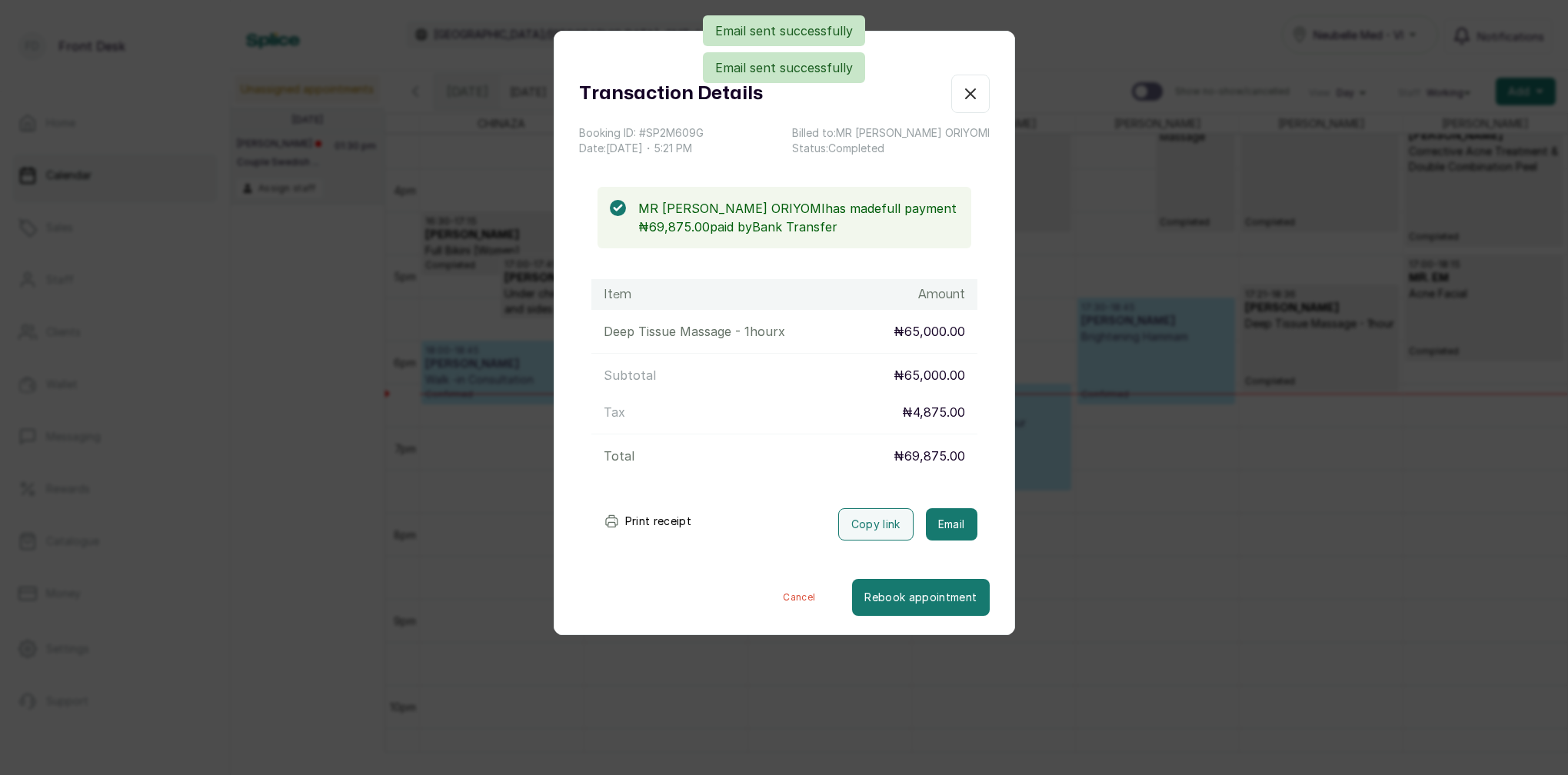
click at [976, 94] on icon "button" at bounding box center [970, 93] width 19 height 19
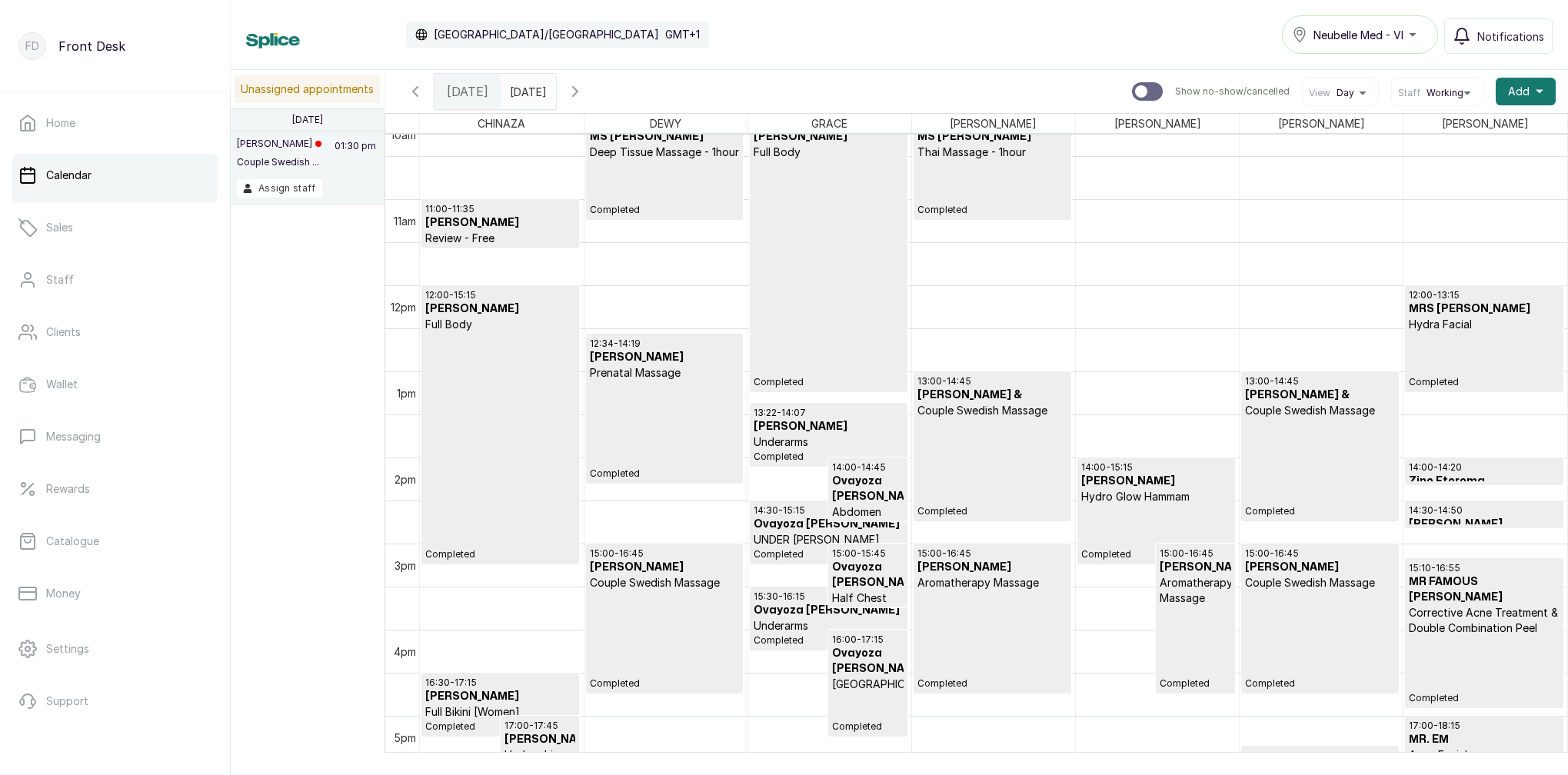
scroll to position [919, 0]
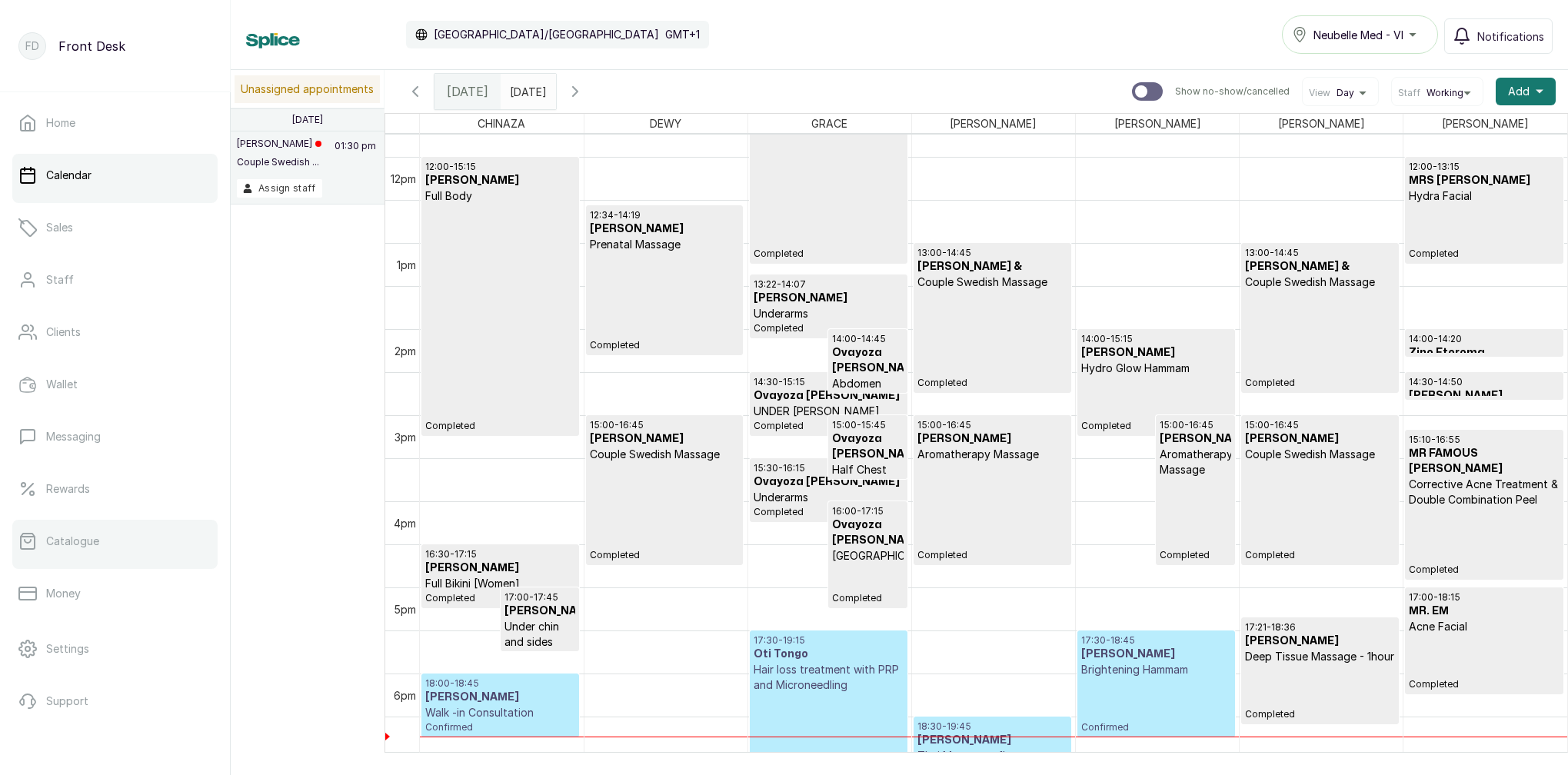
click at [80, 549] on link "Catalogue" at bounding box center [115, 542] width 205 height 43
